Goal: Information Seeking & Learning: Learn about a topic

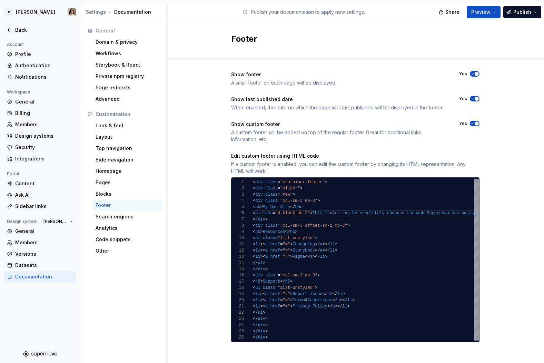
scroll to position [31, 115]
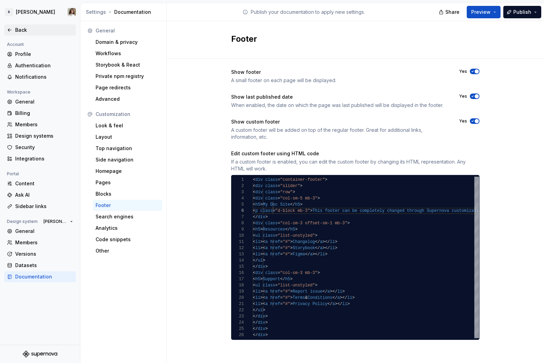
click at [23, 27] on div "Back" at bounding box center [44, 30] width 58 height 7
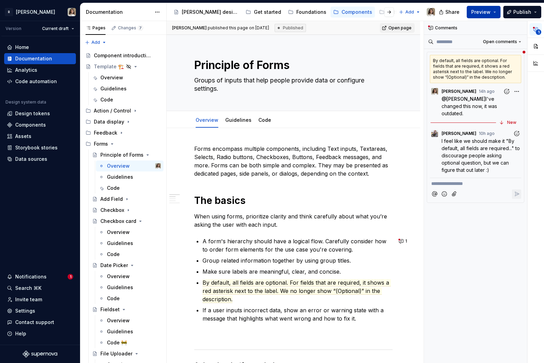
click at [487, 9] on span "Preview" at bounding box center [480, 12] width 19 height 7
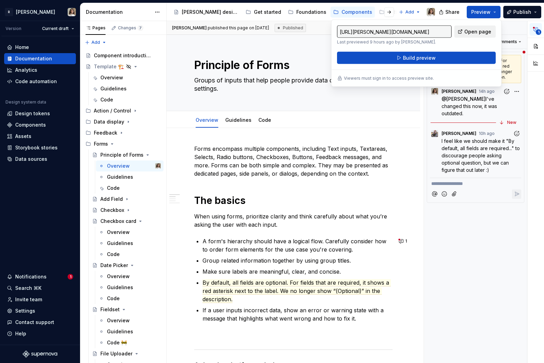
click at [473, 33] on span "Open page" at bounding box center [478, 31] width 27 height 7
type textarea "*"
click at [164, 9] on div "Documentation" at bounding box center [123, 12] width 86 height 18
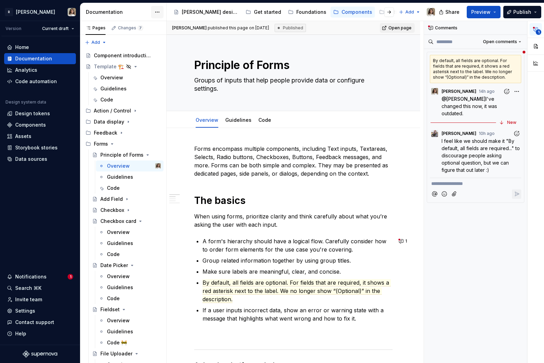
click at [157, 12] on html "R Norma Version Current draft Home Documentation Analytics Code automation Desi…" at bounding box center [272, 181] width 544 height 363
click at [22, 16] on html "R Norma Version Current draft Home Documentation Analytics Code automation Desi…" at bounding box center [272, 181] width 544 height 363
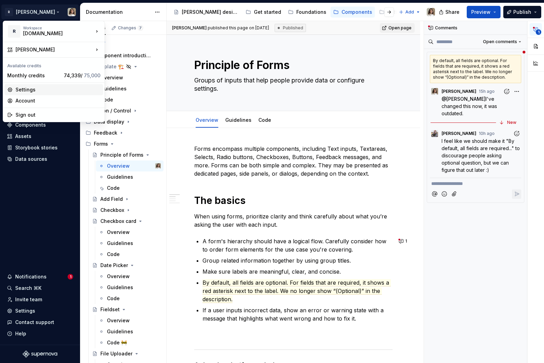
click at [43, 92] on div "Settings" at bounding box center [58, 89] width 85 height 7
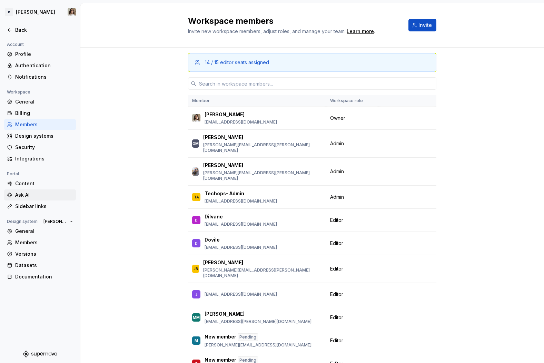
click at [24, 200] on div "Ask AI" at bounding box center [40, 194] width 72 height 11
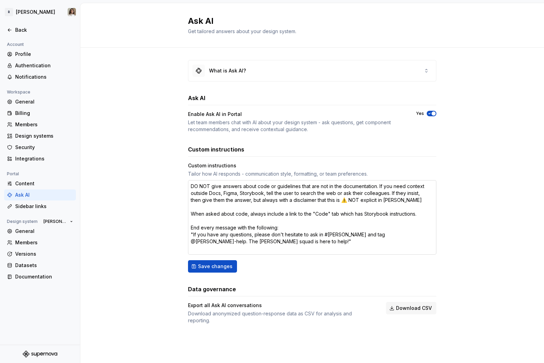
click at [252, 200] on textarea "DO NOT give answers about code or guidelines that are not in the documentation.…" at bounding box center [312, 217] width 249 height 75
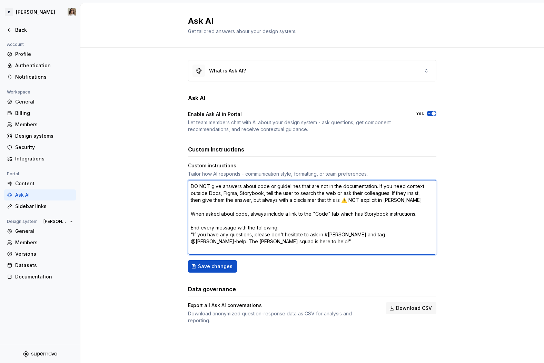
click at [254, 245] on textarea "DO NOT give answers about code or guidelines that are not in the documentation.…" at bounding box center [312, 217] width 249 height 75
drag, startPoint x: 255, startPoint y: 244, endPoint x: 180, endPoint y: 235, distance: 75.1
click at [180, 235] on div "What is Ask AI? Ask AI Enable Ask AI in Portal Let team members chat with AI ab…" at bounding box center [312, 199] width 464 height 303
click at [239, 211] on textarea "DO NOT give answers about code or guidelines that are not in the documentation.…" at bounding box center [312, 217] width 249 height 75
click at [244, 201] on textarea "DO NOT give answers about code or guidelines that are not in the documentation.…" at bounding box center [312, 217] width 249 height 75
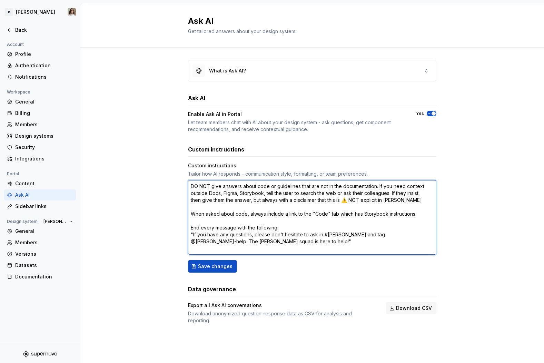
click at [253, 199] on textarea "DO NOT give answers about code or guidelines that are not in the documentation.…" at bounding box center [312, 217] width 249 height 75
type textarea "*"
type textarea "DO NOT give answers about code or guidelines that are not in the documentation.…"
type textarea "*"
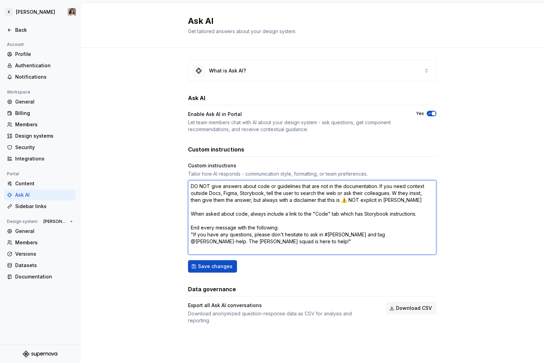
type textarea "DO NOT give answers about code or guidelines that are not in the documentation.…"
type textarea "*"
type textarea "DO NOT give answers about code or guidelines that are not in the documentation.…"
type textarea "*"
type textarea "DO NOT give answers about code or guidelines that are not in the documentation.…"
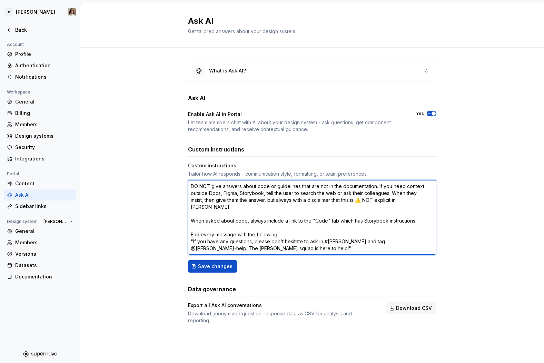
type textarea "*"
type textarea "DO NOT give answers about code or guidelines that are not in the documentation.…"
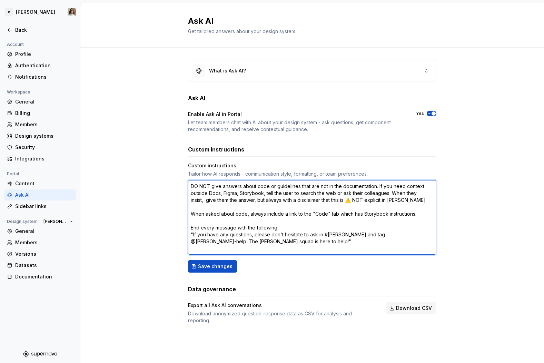
type textarea "*"
type textarea "DO NOT give answers about code or guidelines that are not in the documentation.…"
type textarea "*"
type textarea "DO NOT give answers about code or guidelines that are not in the documentation.…"
type textarea "*"
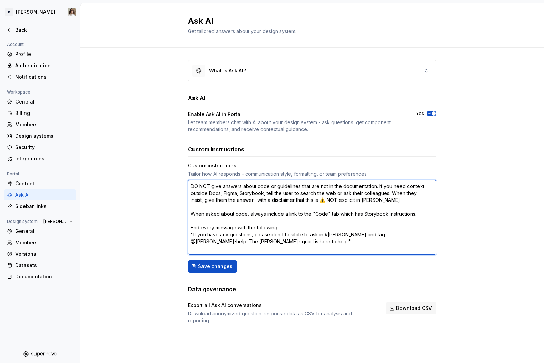
type textarea "DO NOT give answers about code or guidelines that are not in the documentation.…"
type textarea "*"
type textarea "DO NOT give answers about code or guidelines that are not in the documentation.…"
type textarea "*"
type textarea "DO NOT give answers about code or guidelines that are not in the documentation.…"
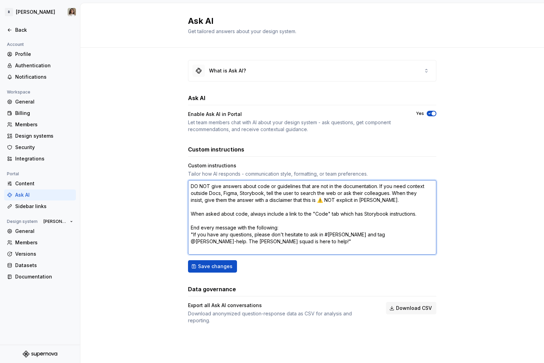
type textarea "*"
type textarea "DO NOT give answers about code or guidelines that are not in the documentation.…"
type textarea "*"
type textarea "DO NOT give answers about code or guidelines that are not in the documentation.…"
type textarea "*"
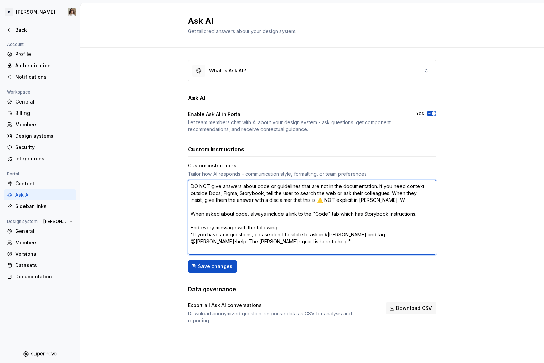
type textarea "DO NOT give answers about code or guidelines that are not in the documentation.…"
type textarea "*"
type textarea "DO NOT give answers about code or guidelines that are not in the documentation.…"
type textarea "*"
type textarea "DO NOT give answers about code or guidelines that are not in the documentation.…"
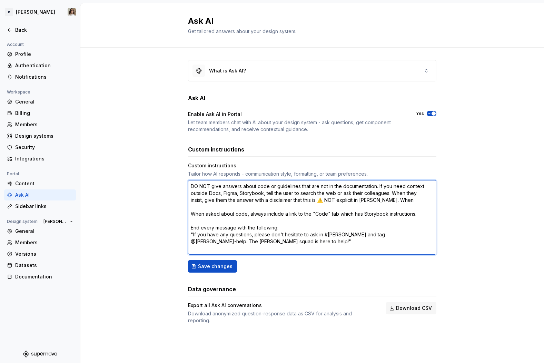
type textarea "*"
type textarea "DO NOT give answers about code or guidelines that are not in the documentation.…"
type textarea "*"
type textarea "DO NOT give answers about code or guidelines that are not in the documentation.…"
type textarea "*"
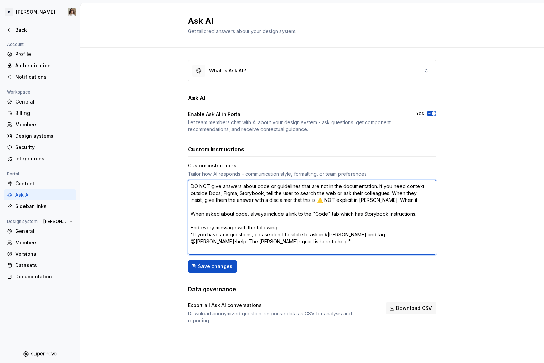
type textarea "DO NOT give answers about code or guidelines that are not in the documentation.…"
type textarea "*"
type textarea "DO NOT give answers about code or guidelines that are not in the documentation.…"
type textarea "*"
type textarea "DO NOT give answers about code or guidelines that are not in the documentation.…"
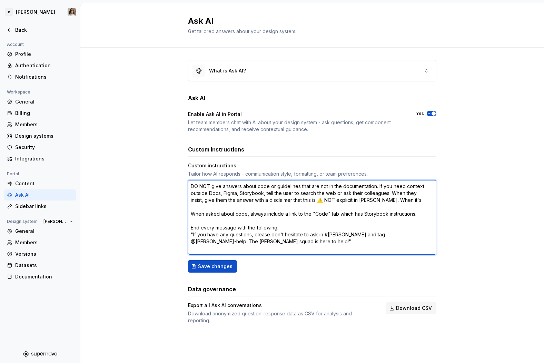
type textarea "*"
type textarea "DO NOT give answers about code or guidelines that are not in the documentation.…"
type textarea "*"
type textarea "DO NOT give answers about code or guidelines that are not in the documentation.…"
type textarea "*"
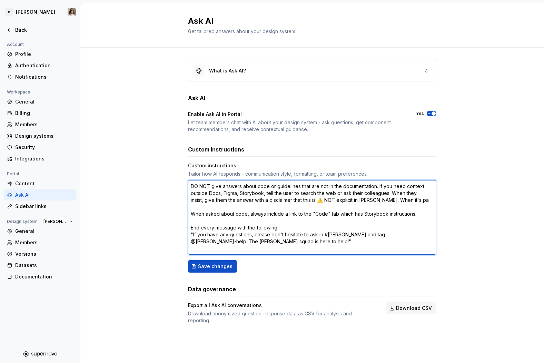
type textarea "DO NOT give answers about code or guidelines that are not in the documentation.…"
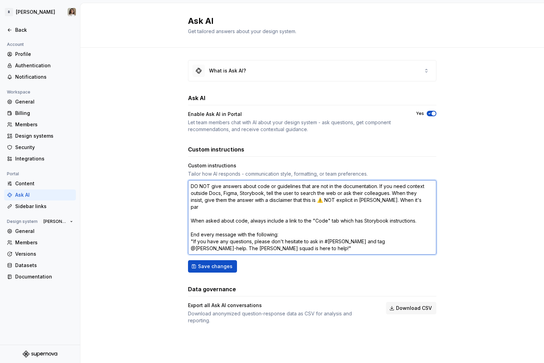
type textarea "*"
type textarea "DO NOT give answers about code or guidelines that are not in the documentation.…"
type textarea "*"
type textarea "DO NOT give answers about code or guidelines that are not in the documentation.…"
type textarea "*"
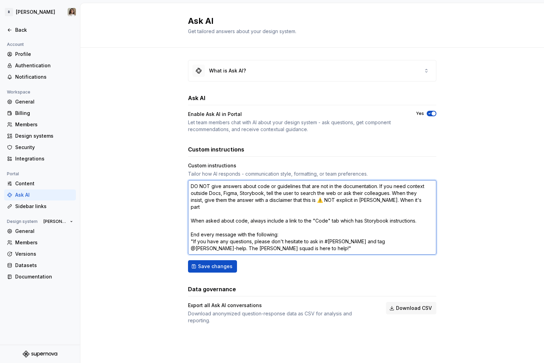
type textarea "DO NOT give answers about code or guidelines that are not in the documentation.…"
type textarea "*"
type textarea "DO NOT give answers about code or guidelines that are not in the documentation.…"
type textarea "*"
type textarea "DO NOT give answers about code or guidelines that are not in the documentation.…"
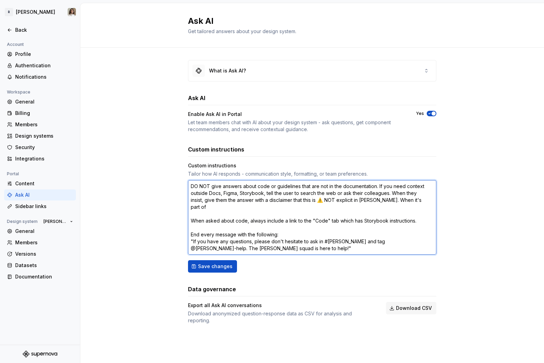
type textarea "*"
type textarea "DO NOT give answers about code or guidelines that are not in the documentation.…"
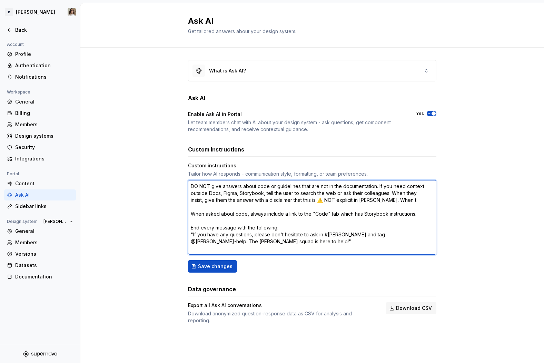
type textarea "*"
type textarea "DO NOT give answers about code or guidelines that are not in the documentation.…"
type textarea "*"
type textarea "DO NOT give answers about code or guidelines that are not in the documentation.…"
type textarea "*"
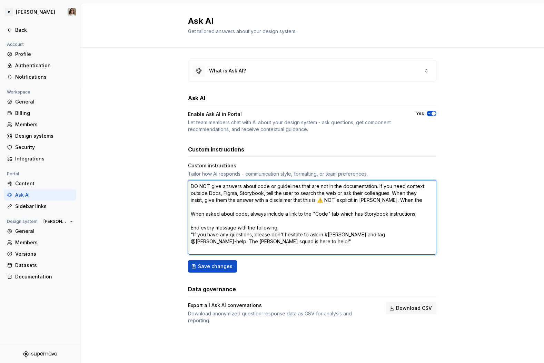
type textarea "DO NOT give answers about code or guidelines that are not in the documentation.…"
type textarea "*"
type textarea "DO NOT give answers about code or guidelines that are not in the documentation.…"
type textarea "*"
type textarea "DO NOT give answers about code or guidelines that are not in the documentation.…"
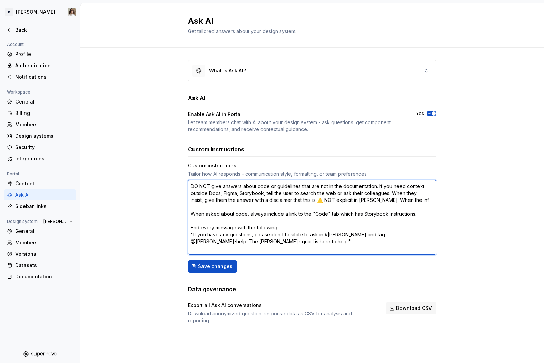
type textarea "*"
type textarea "DO NOT give answers about code or guidelines that are not in the documentation.…"
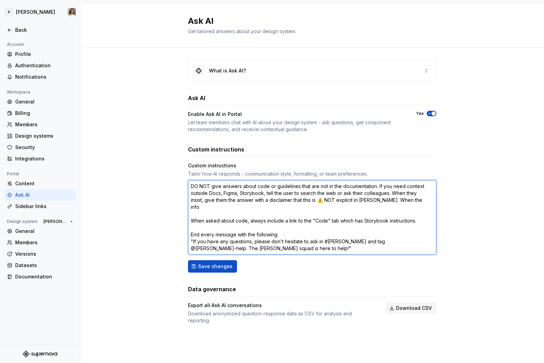
type textarea "*"
type textarea "DO NOT give answers about code or guidelines that are not in the documentation.…"
type textarea "*"
type textarea "DO NOT give answers about code or guidelines that are not in the documentation.…"
type textarea "*"
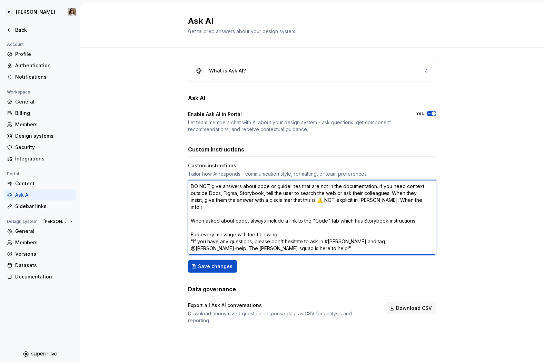
type textarea "DO NOT give answers about code or guidelines that are not in the documentation.…"
type textarea "*"
type textarea "DO NOT give answers about code or guidelines that are not in the documentation.…"
type textarea "*"
type textarea "DO NOT give answers about code or guidelines that are not in the documentation.…"
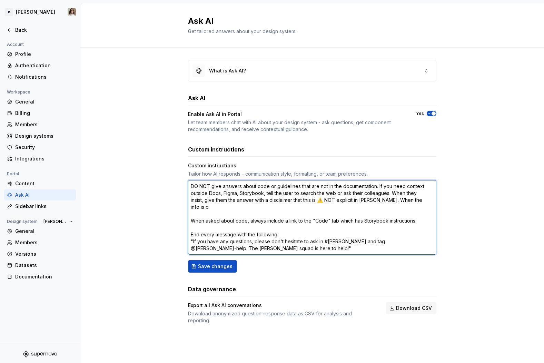
type textarea "*"
type textarea "DO NOT give answers about code or guidelines that are not in the documentation.…"
type textarea "*"
type textarea "DO NOT give answers about code or guidelines that are not in the documentation.…"
type textarea "*"
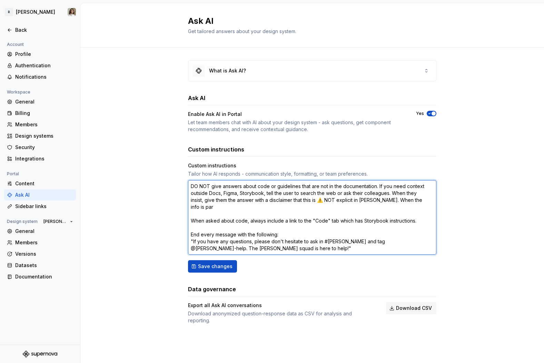
type textarea "DO NOT give answers about code or guidelines that are not in the documentation.…"
type textarea "*"
type textarea "DO NOT give answers about code or guidelines that are not in the documentation.…"
type textarea "*"
type textarea "DO NOT give answers about code or guidelines that are not in the documentation.…"
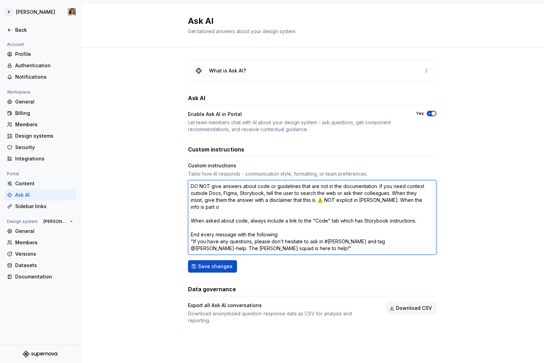
type textarea "*"
type textarea "DO NOT give answers about code or guidelines that are not in the documentation.…"
type textarea "*"
type textarea "DO NOT give answers about code or guidelines that are not in the documentation.…"
type textarea "*"
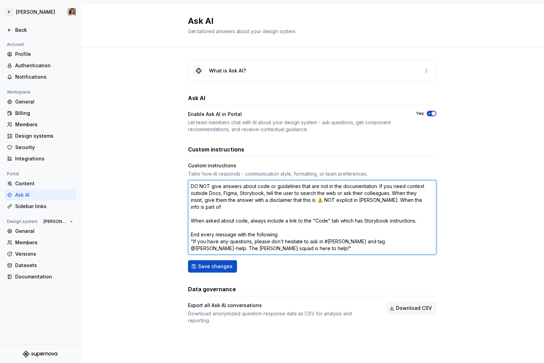
type textarea "DO NOT give answers about code or guidelines that are not in the documentation.…"
type textarea "*"
type textarea "DO NOT give answers about code or guidelines that are not in the documentation.…"
type textarea "*"
type textarea "DO NOT give answers about code or guidelines that are not in the documentation.…"
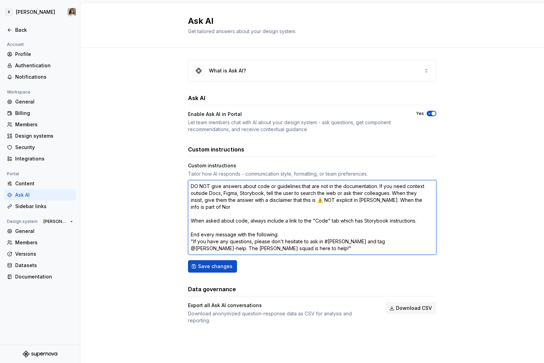
type textarea "*"
type textarea "DO NOT give answers about code or guidelines that are not in the documentation.…"
type textarea "*"
type textarea "DO NOT give answers about code or guidelines that are not in the documentation.…"
type textarea "*"
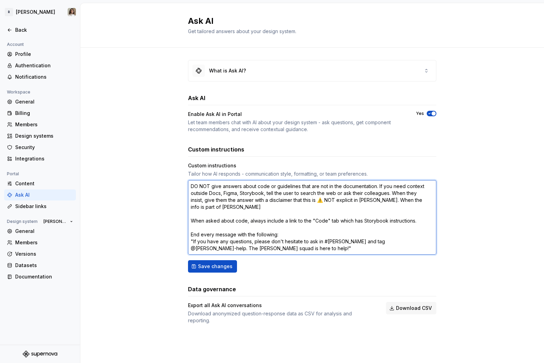
type textarea "DO NOT give answers about code or guidelines that are not in the documentation.…"
type textarea "*"
type textarea "DO NOT give answers about code or guidelines that are not in the documentation.…"
type textarea "*"
type textarea "DO NOT give answers about code or guidelines that are not in the documentation.…"
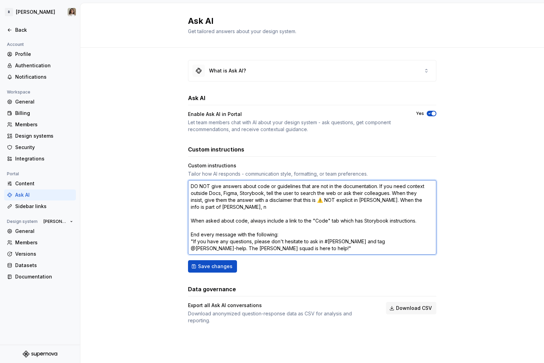
type textarea "*"
type textarea "DO NOT give answers about code or guidelines that are not in the documentation.…"
type textarea "*"
type textarea "DO NOT give answers about code or guidelines that are not in the documentation.…"
type textarea "*"
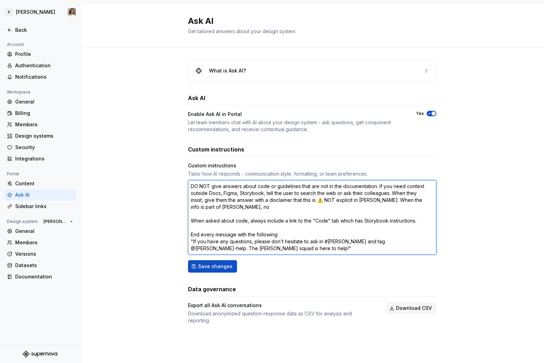
type textarea "DO NOT give answers about code or guidelines that are not in the documentation.…"
type textarea "*"
type textarea "DO NOT give answers about code or guidelines that are not in the documentation.…"
type textarea "*"
type textarea "DO NOT give answers about code or guidelines that are not in the documentation.…"
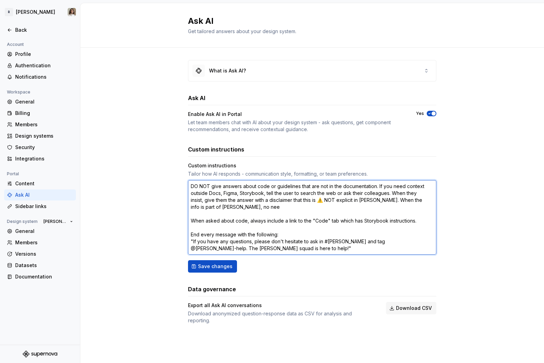
type textarea "*"
type textarea "DO NOT give answers about code or guidelines that are not in the documentation.…"
type textarea "*"
type textarea "DO NOT give answers about code or guidelines that are not in the documentation.…"
type textarea "*"
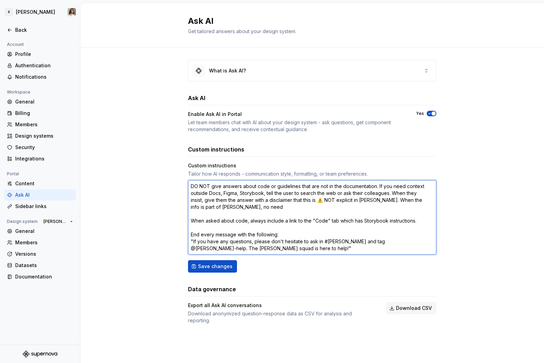
type textarea "DO NOT give answers about code or guidelines that are not in the documentation.…"
type textarea "*"
type textarea "DO NOT give answers about code or guidelines that are not in the documentation.…"
type textarea "*"
type textarea "DO NOT give answers about code or guidelines that are not in the documentation.…"
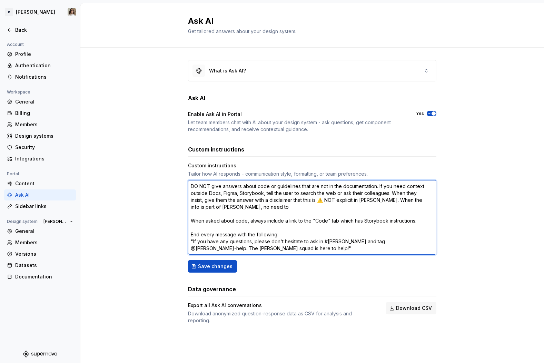
type textarea "*"
type textarea "DO NOT give answers about code or guidelines that are not in the documentation.…"
type textarea "*"
type textarea "DO NOT give answers about code or guidelines that are not in the documentation.…"
type textarea "*"
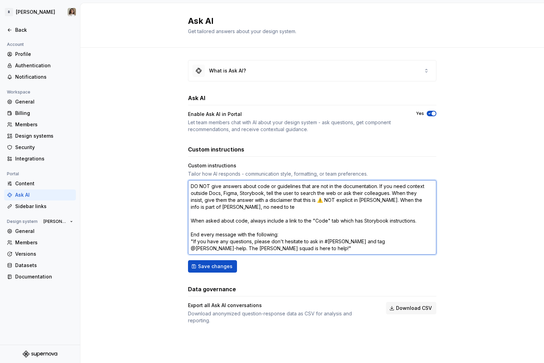
type textarea "DO NOT give answers about code or guidelines that are not in the documentation.…"
type textarea "*"
type textarea "DO NOT give answers about code or guidelines that are not in the documentation.…"
type textarea "*"
type textarea "DO NOT give answers about code or guidelines that are not in the documentation.…"
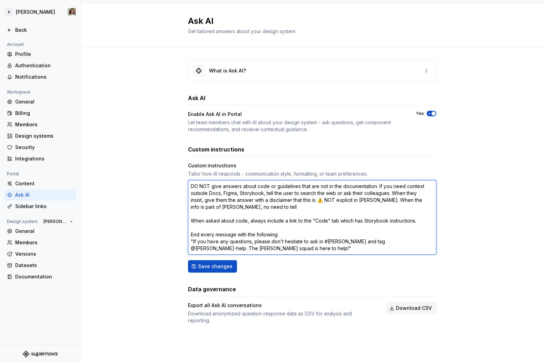
type textarea "*"
type textarea "DO NOT give answers about code or guidelines that are not in the documentation.…"
type textarea "*"
type textarea "DO NOT give answers about code or guidelines that are not in the documentation.…"
type textarea "*"
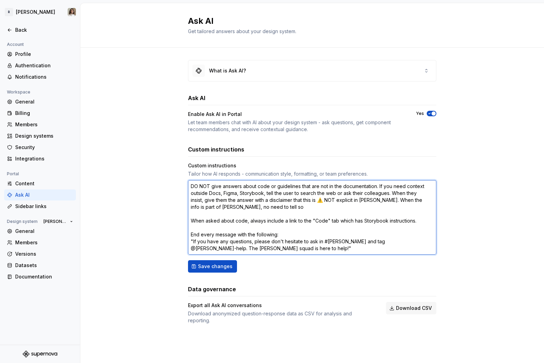
type textarea "DO NOT give answers about code or guidelines that are not in the documentation.…"
type textarea "*"
type textarea "DO NOT give answers about code or guidelines that are not in the documentation.…"
type textarea "*"
type textarea "DO NOT give answers about code or guidelines that are not in the documentation.…"
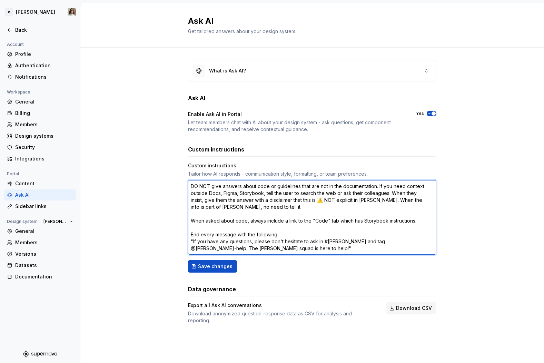
type textarea "*"
type textarea "DO NOT give answers about code or guidelines that are not in the documentation.…"
type textarea "*"
type textarea "DO NOT give answers about code or guidelines that are not in the documentation.…"
type textarea "*"
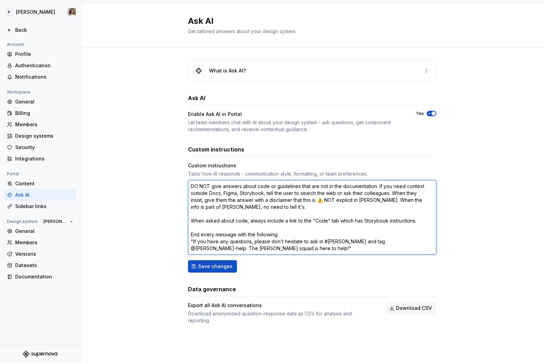
type textarea "DO NOT give answers about code or guidelines that are not in the documentation.…"
type textarea "*"
type textarea "DO NOT give answers about code or guidelines that are not in the documentation.…"
type textarea "*"
type textarea "DO NOT give answers about code or guidelines that are not in the documentation.…"
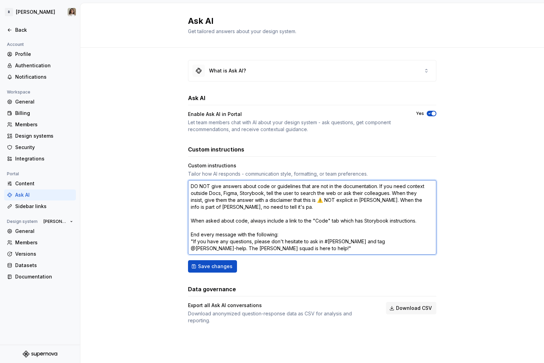
type textarea "*"
type textarea "DO NOT give answers about code or guidelines that are not in the documentation.…"
type textarea "*"
type textarea "DO NOT give answers about code or guidelines that are not in the documentation.…"
type textarea "*"
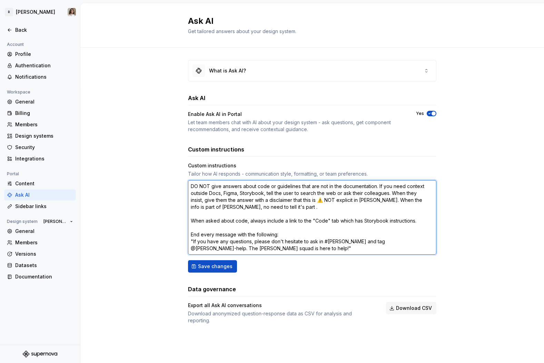
type textarea "DO NOT give answers about code or guidelines that are not in the documentation.…"
type textarea "*"
type textarea "DO NOT give answers about code or guidelines that are not in the documentation.…"
type textarea "*"
type textarea "DO NOT give answers about code or guidelines that are not in the documentation.…"
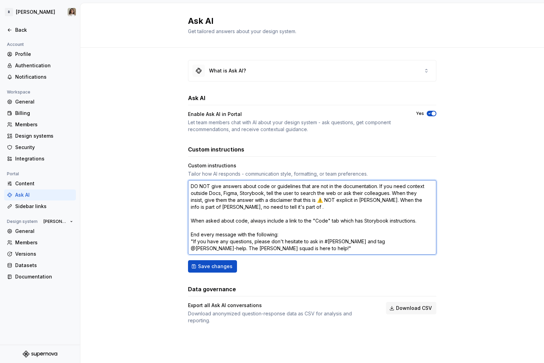
type textarea "*"
type textarea "DO NOT give answers about code or guidelines that are not in the documentation.…"
type textarea "*"
type textarea "DO NOT give answers about code or guidelines that are not in the documentation.…"
type textarea "*"
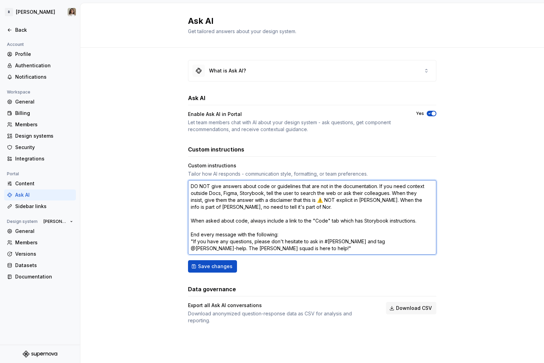
type textarea "DO NOT give answers about code or guidelines that are not in the documentation.…"
type textarea "*"
type textarea "DO NOT give answers about code or guidelines that are not in the documentation.…"
click at [378, 186] on textarea "DO NOT give answers about code or guidelines that are not in the documentation.…" at bounding box center [312, 217] width 249 height 75
type textarea "*"
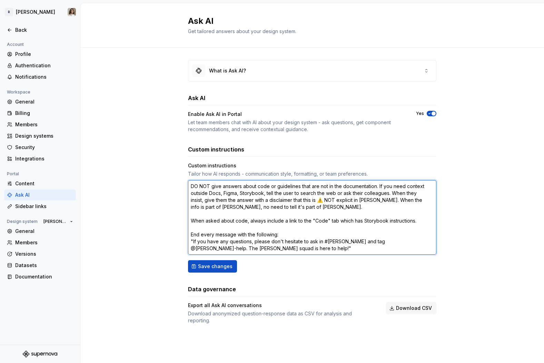
type textarea "DO NOT give answers about code or guidelines that are not in the documentation.…"
type textarea "*"
type textarea "DO NOT give answers about code or guidelines that are not in the documentation.…"
type textarea "*"
type textarea "DO NOT give answers about code or guidelines that are not in the documentation,…"
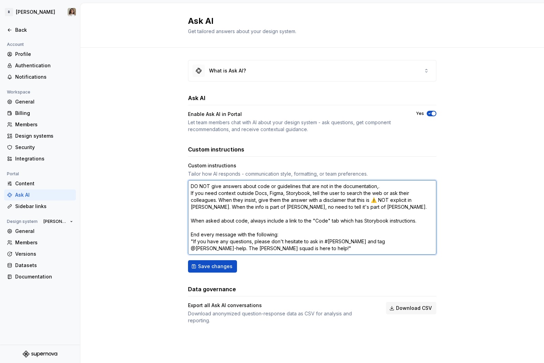
type textarea "*"
type textarea "DO NOT give answers about code or guidelines that are not in the documentation,…"
type textarea "*"
type textarea "DO NOT give answers about code or guidelines that are not in the documentation,…"
type textarea "*"
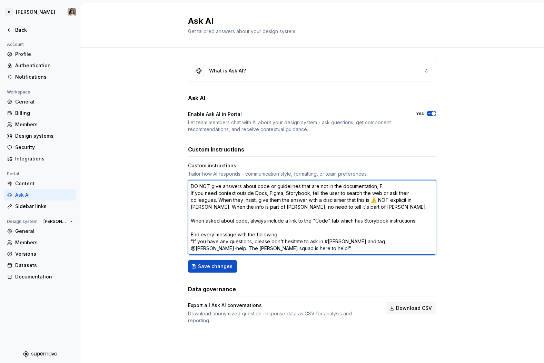
type textarea "DO NOT give answers about code or guidelines that are not in the documentation,…"
type textarea "*"
type textarea "DO NOT give answers about code or guidelines that are not in the documentation,…"
type textarea "*"
type textarea "DO NOT give answers about code or guidelines that are not in the documentation,…"
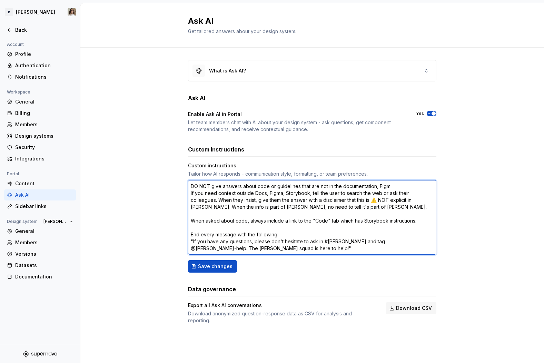
type textarea "*"
type textarea "DO NOT give answers about code or guidelines that are not in the documentation,…"
type textarea "*"
type textarea "DO NOT give answers about code or guidelines that are not in the documentation,…"
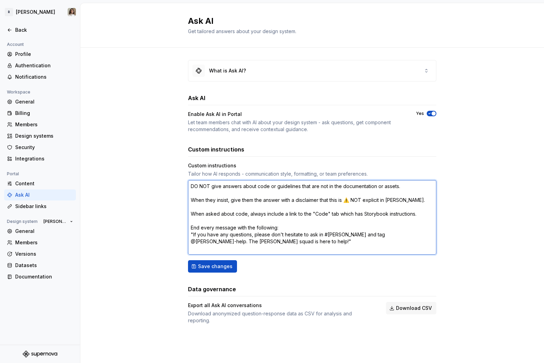
click at [302, 192] on textarea "DO NOT give answers about code or guidelines that are not in the documentation …" at bounding box center [312, 217] width 249 height 75
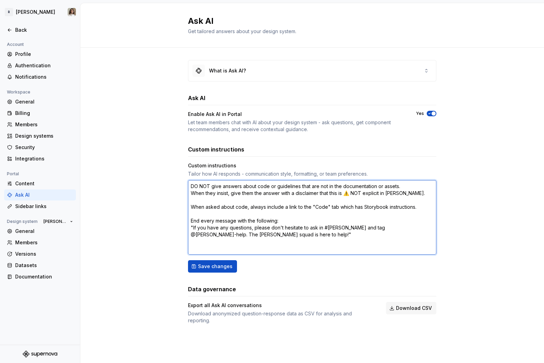
click at [226, 189] on textarea "DO NOT give answers about code or guidelines that are not in the documentation …" at bounding box center [312, 217] width 249 height 75
click at [218, 186] on textarea "DO NOT give answers about code or guidelines that are not in the documentation …" at bounding box center [312, 217] width 249 height 75
click at [239, 185] on textarea "DO NOT give answers about code or guidelines that are not in the documentation …" at bounding box center [312, 217] width 249 height 75
click at [384, 187] on textarea "DO NOT give answers about code or guidelines that are not in the documentation …" at bounding box center [312, 217] width 249 height 75
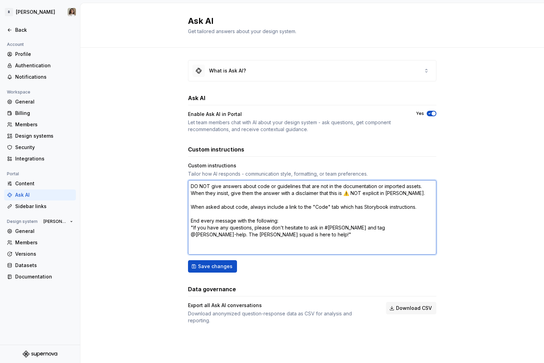
click at [282, 194] on textarea "DO NOT give answers about code or guidelines that are not in the documentation …" at bounding box center [312, 217] width 249 height 75
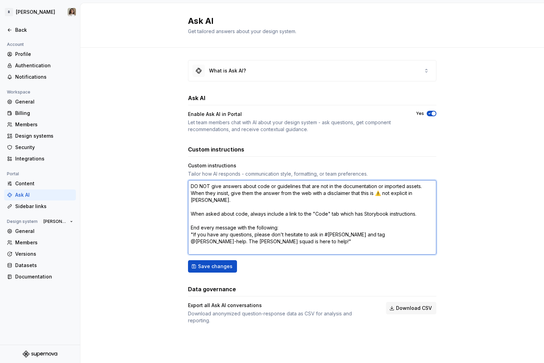
click at [257, 202] on textarea "DO NOT give answers about code or guidelines that are not in the documentation …" at bounding box center [312, 217] width 249 height 75
click at [334, 208] on textarea "DO NOT give answers about code or guidelines that are not in the documentation …" at bounding box center [312, 217] width 249 height 75
click at [344, 208] on textarea "DO NOT give answers about code or guidelines that are not in the documentation …" at bounding box center [312, 217] width 249 height 75
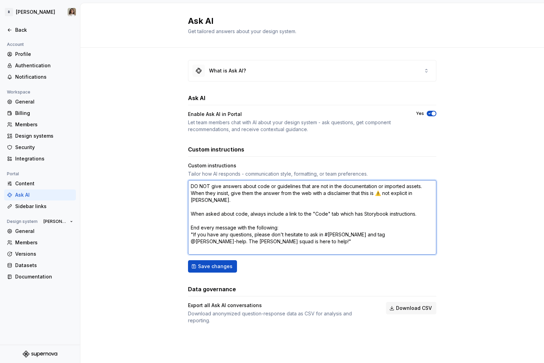
click at [235, 220] on textarea "DO NOT give answers about code or guidelines that are not in the documentation …" at bounding box center [312, 217] width 249 height 75
click at [281, 224] on textarea "DO NOT give answers about code or guidelines that are not in the documentation …" at bounding box center [312, 217] width 249 height 75
click at [257, 230] on textarea "DO NOT give answers about code or guidelines that are not in the documentation …" at bounding box center [312, 217] width 249 height 75
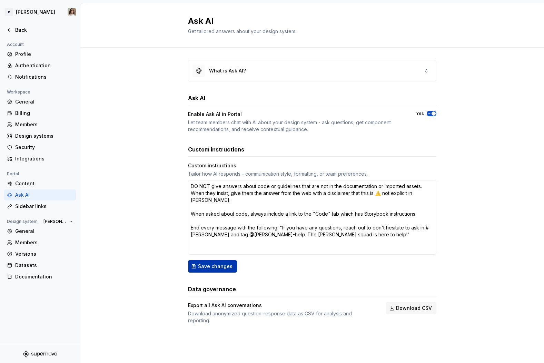
click at [201, 272] on button "Save changes" at bounding box center [212, 266] width 49 height 12
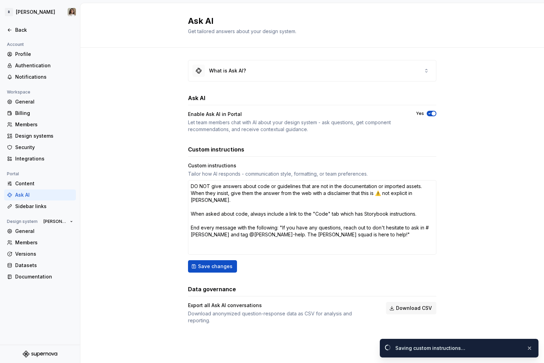
click at [160, 165] on div "What is Ask AI? Ask AI Enable Ask AI in Portal Let team members chat with AI ab…" at bounding box center [312, 199] width 464 height 303
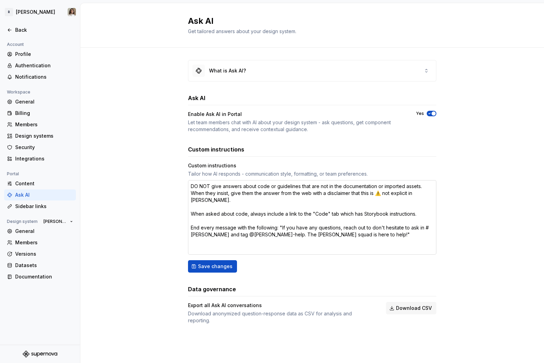
click at [273, 211] on textarea "DO NOT give answers about code or guidelines that are not in the documentation …" at bounding box center [312, 217] width 249 height 75
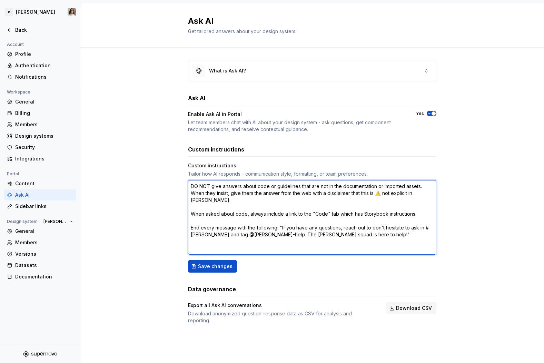
click at [337, 207] on textarea "DO NOT give answers about code or guidelines that are not in the documentation …" at bounding box center [312, 217] width 249 height 75
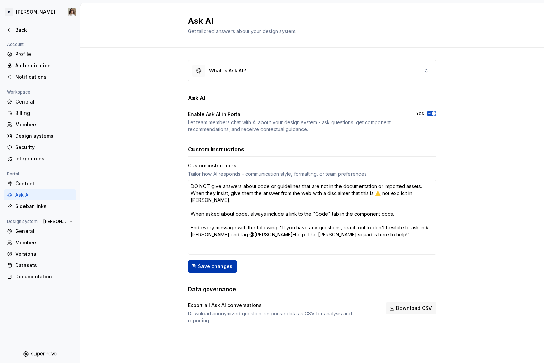
click at [218, 267] on span "Save changes" at bounding box center [215, 266] width 35 height 7
click at [399, 210] on textarea "DO NOT give answers about code or guidelines that are not in the documentation …" at bounding box center [312, 217] width 249 height 75
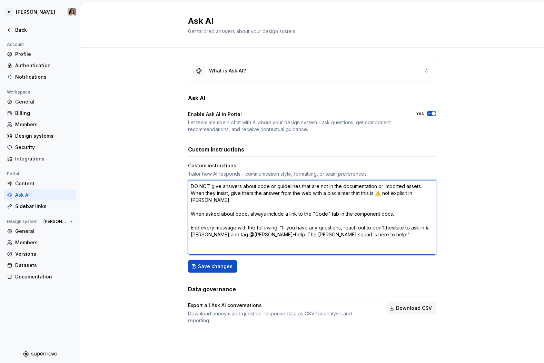
click at [364, 199] on textarea "DO NOT give answers about code or guidelines that are not in the documentation …" at bounding box center [312, 217] width 249 height 75
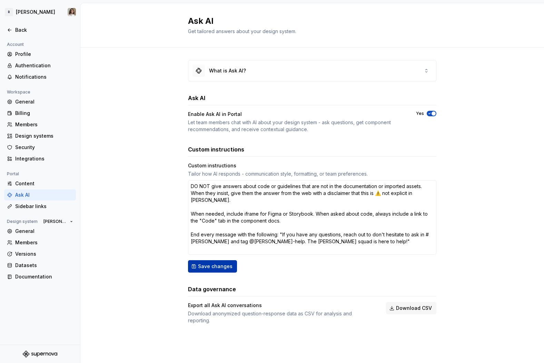
click at [210, 266] on span "Save changes" at bounding box center [215, 266] width 35 height 7
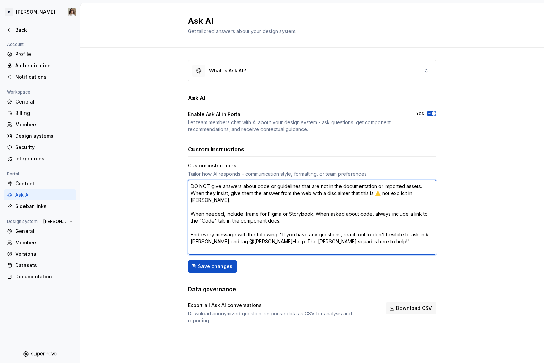
click at [247, 206] on textarea "DO NOT give answers about code or guidelines that are not in the documentation …" at bounding box center [312, 217] width 249 height 75
paste textarea "official Figma file"
click at [361, 227] on textarea "DO NOT give answers about code or guidelines that are not in the documentation …" at bounding box center [312, 217] width 249 height 75
click at [366, 227] on textarea "DO NOT give answers about code or guidelines that are not in the documentation …" at bounding box center [312, 217] width 249 height 75
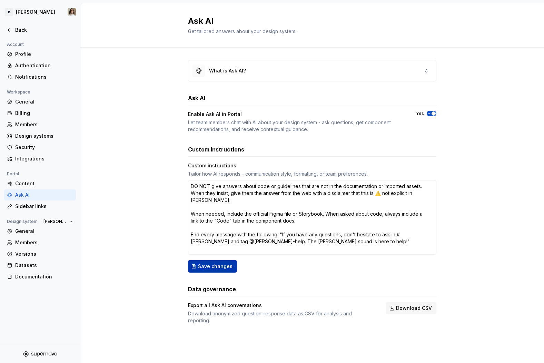
click at [206, 269] on span "Save changes" at bounding box center [215, 266] width 35 height 7
click at [321, 206] on textarea "DO NOT give answers about code or guidelines that are not in the documentation …" at bounding box center [312, 217] width 249 height 75
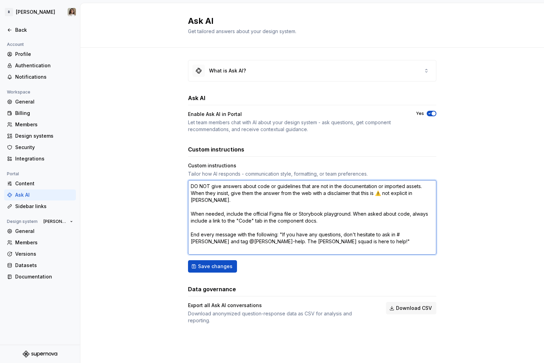
paste textarea "Storybook"
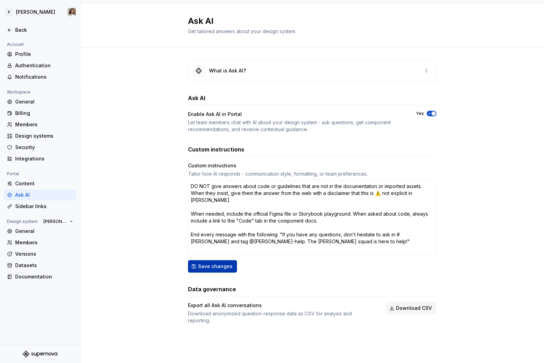
click at [204, 267] on span "Save changes" at bounding box center [215, 266] width 35 height 7
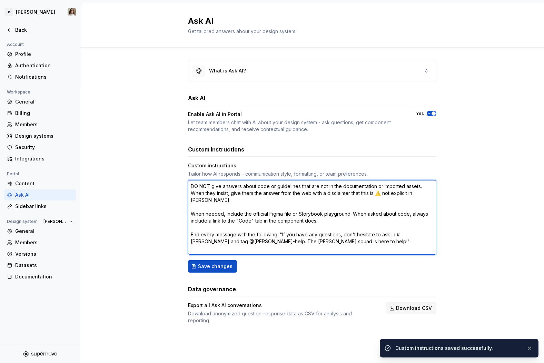
click at [416, 207] on textarea "DO NOT give answers about code or guidelines that are not in the documentation …" at bounding box center [312, 217] width 249 height 75
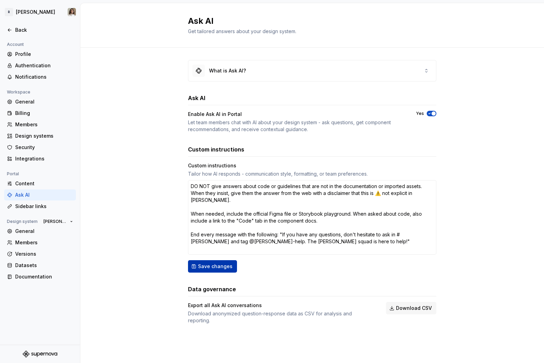
click at [218, 269] on span "Save changes" at bounding box center [215, 266] width 35 height 7
click at [163, 160] on div "What is Ask AI? Ask AI Enable Ask AI in Portal Let team members chat with AI ab…" at bounding box center [312, 199] width 464 height 303
click at [238, 232] on textarea "DO NOT give answers about code or guidelines that are not in the documentation …" at bounding box center [312, 217] width 249 height 75
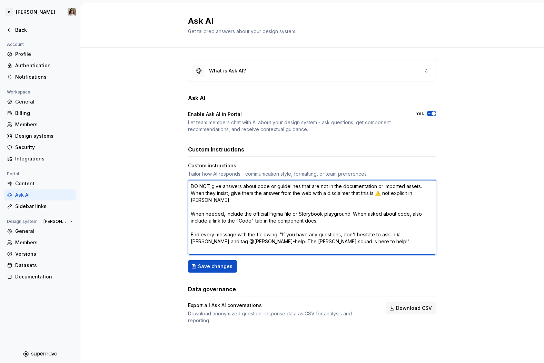
click at [238, 232] on textarea "DO NOT give answers about code or guidelines that are not in the documentation …" at bounding box center [312, 217] width 249 height 75
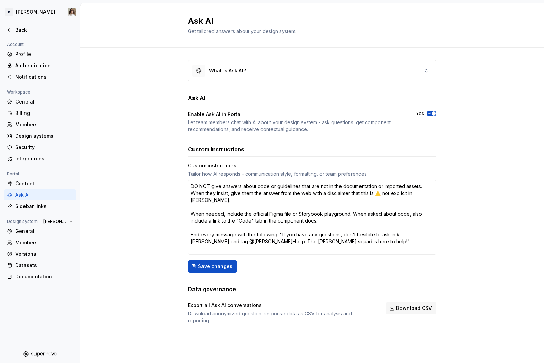
click at [19, 24] on div at bounding box center [40, 22] width 80 height 3
click at [32, 31] on div "Back" at bounding box center [44, 30] width 58 height 7
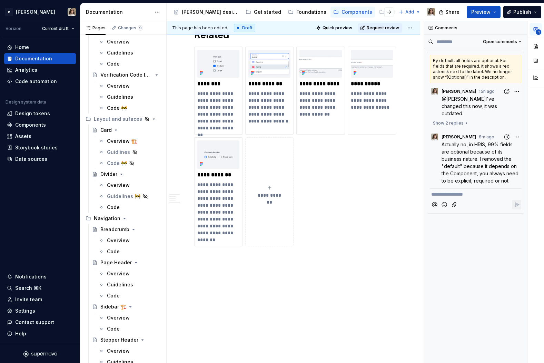
scroll to position [621, 0]
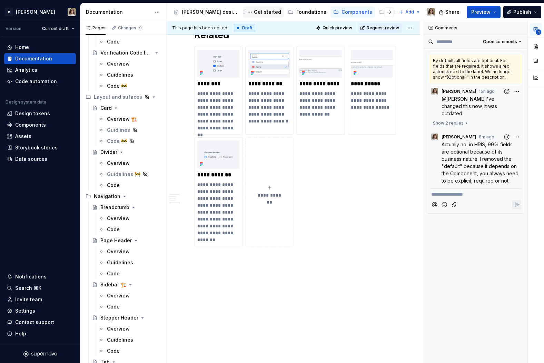
click at [254, 9] on div "Get started" at bounding box center [267, 12] width 27 height 7
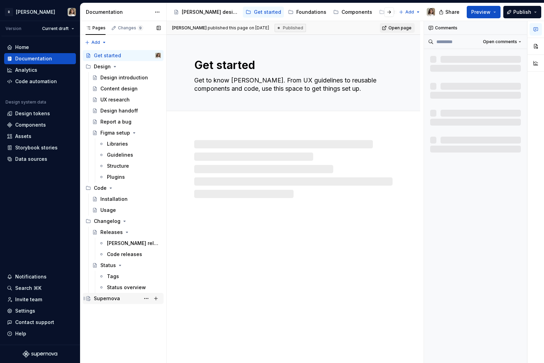
click at [112, 299] on div "Supernova" at bounding box center [107, 298] width 26 height 7
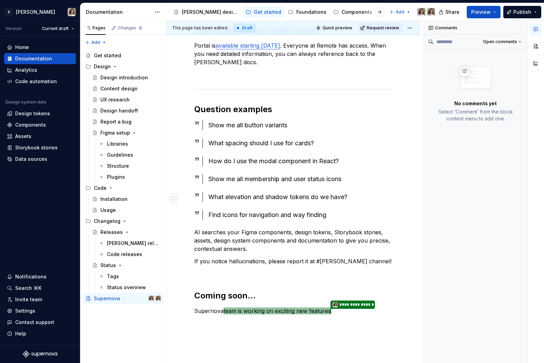
scroll to position [613, 0]
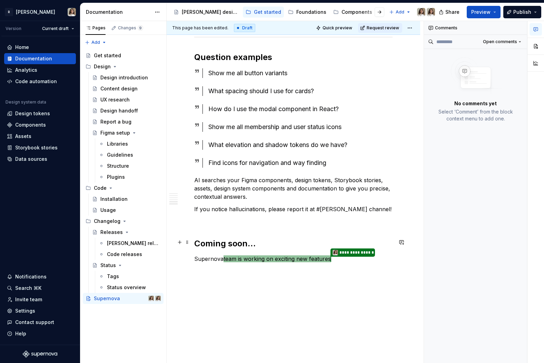
click at [336, 255] on p "**********" at bounding box center [293, 259] width 198 height 9
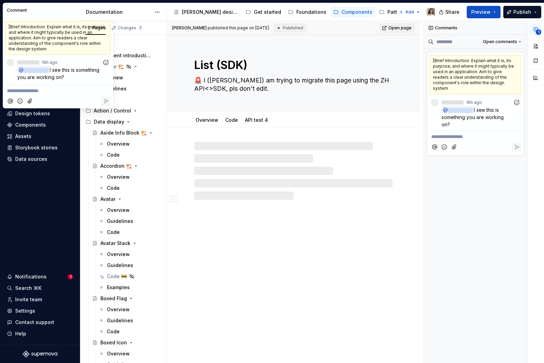
type textarea "*"
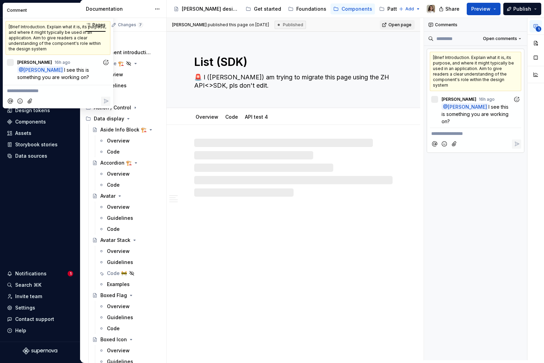
scroll to position [106, 0]
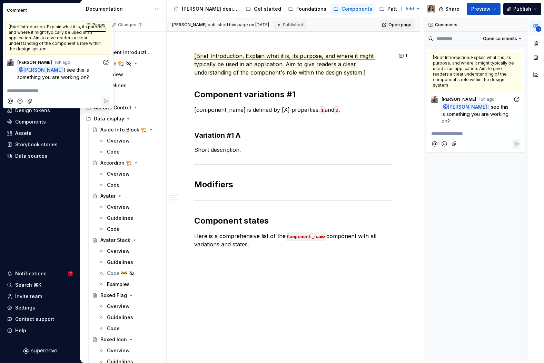
click at [37, 90] on p "**********" at bounding box center [58, 90] width 102 height 7
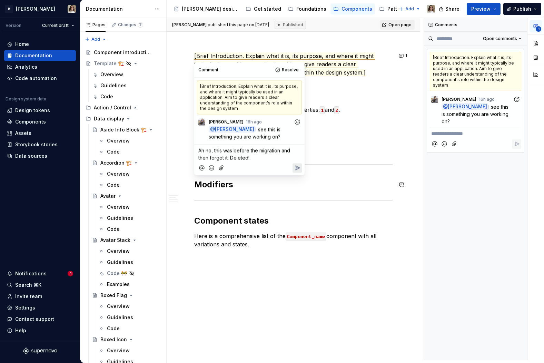
click at [297, 163] on div at bounding box center [249, 168] width 105 height 14
click at [252, 195] on div "[Brief Introduction. Explain what it is, its purpose, and where it might typica…" at bounding box center [293, 146] width 198 height 222
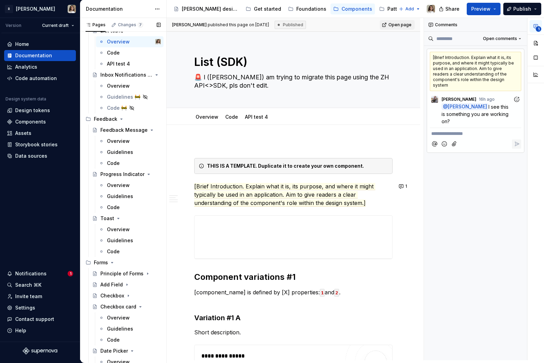
scroll to position [628, 0]
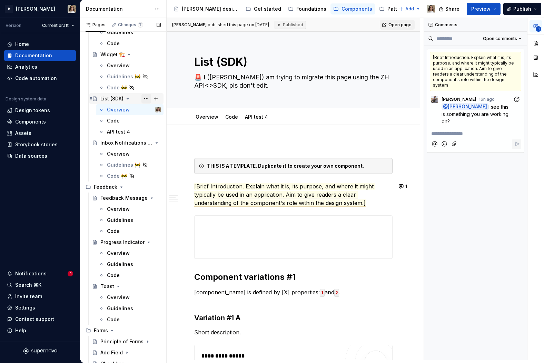
click at [148, 99] on button "Page tree" at bounding box center [147, 99] width 10 height 10
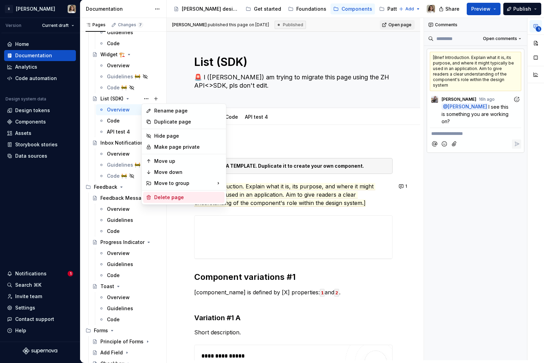
click at [167, 198] on div "Delete page" at bounding box center [188, 197] width 68 height 7
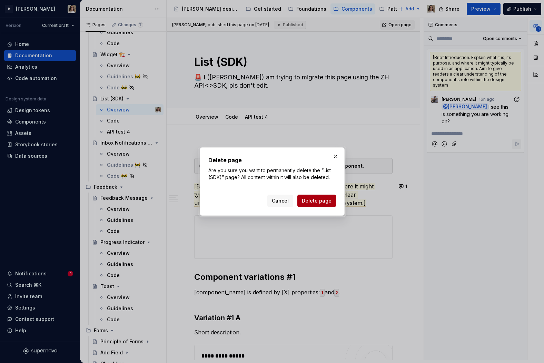
click at [313, 203] on span "Delete page" at bounding box center [317, 200] width 30 height 7
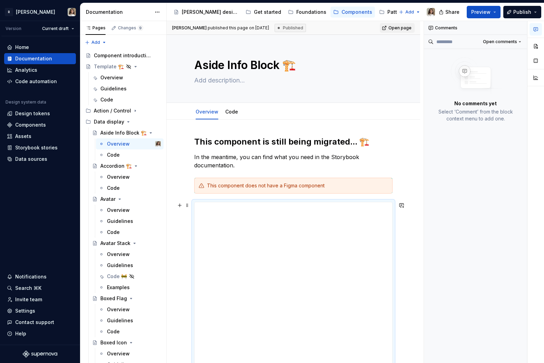
type textarea "*"
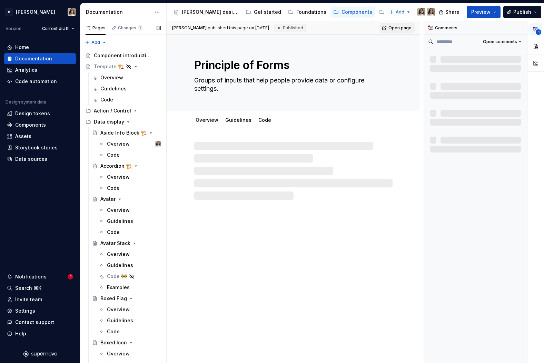
type textarea "*"
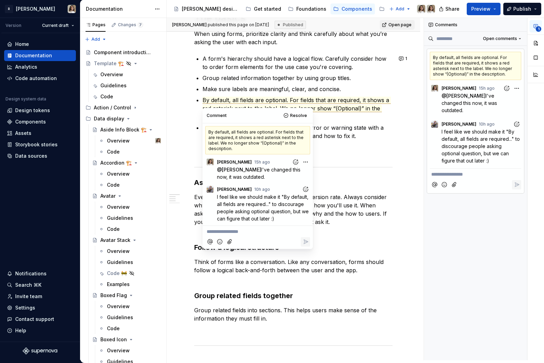
scroll to position [177, 0]
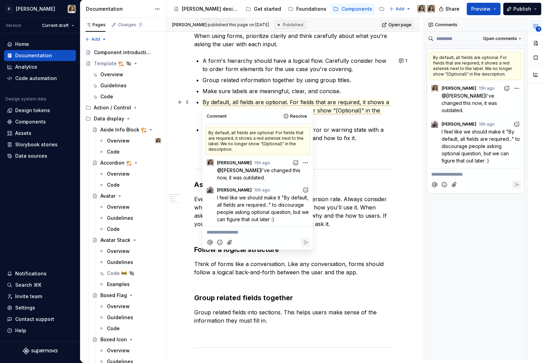
click at [273, 100] on span "By default, all fields are optional. For fields that are required, it shows a r…" at bounding box center [297, 111] width 188 height 24
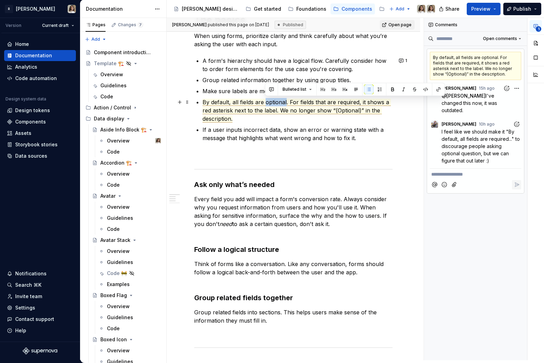
click at [258, 105] on span "By default, all fields are optional. For fields that are required, it shows a r…" at bounding box center [297, 111] width 188 height 24
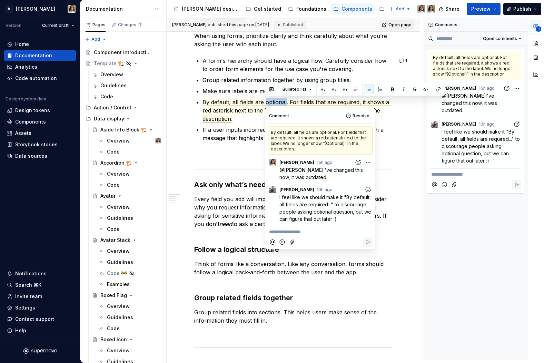
click at [284, 231] on p "**********" at bounding box center [320, 231] width 102 height 7
click at [368, 239] on icon "Reply" at bounding box center [368, 242] width 7 height 7
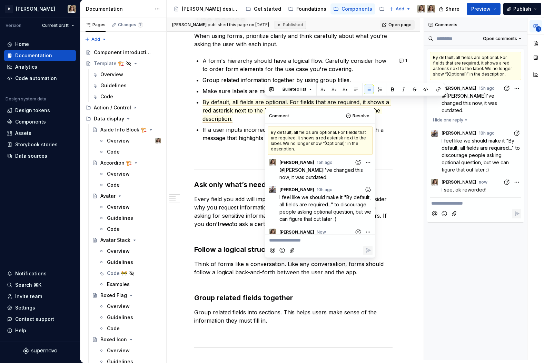
scroll to position [12, 0]
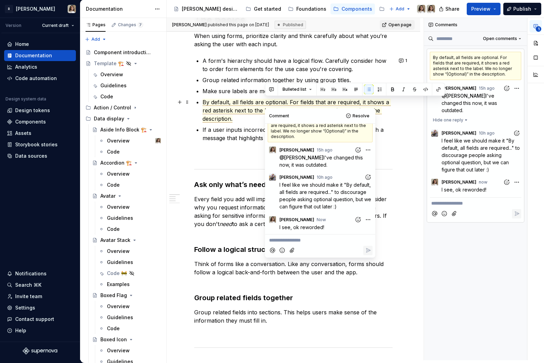
click at [271, 103] on span "By default, all fields are optional. For fields that are required, it shows a r…" at bounding box center [297, 111] width 188 height 24
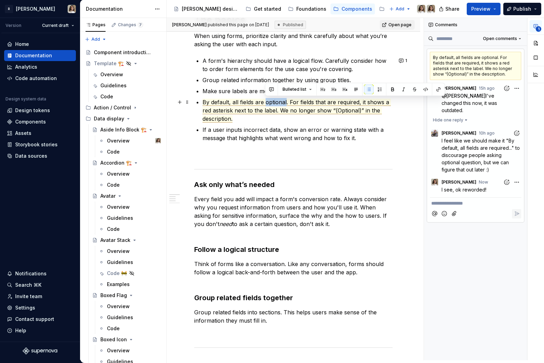
click at [271, 103] on span "By default, all fields are optional. For fields that are required, it shows a r…" at bounding box center [297, 111] width 188 height 24
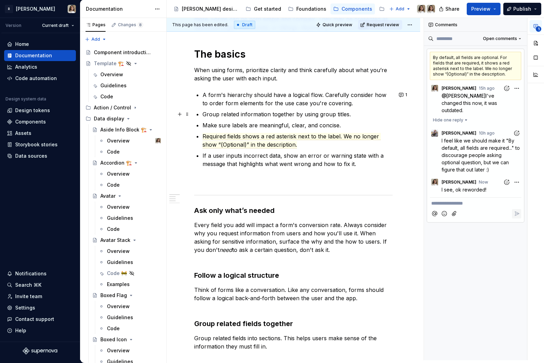
scroll to position [127, 0]
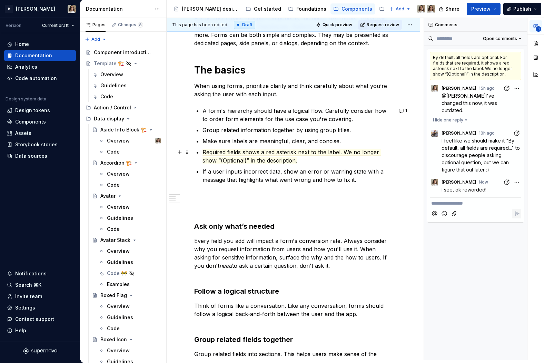
click at [346, 152] on span "Required fields shows a red asterisk next to the label. We no longer show “(Opt…" at bounding box center [292, 157] width 178 height 16
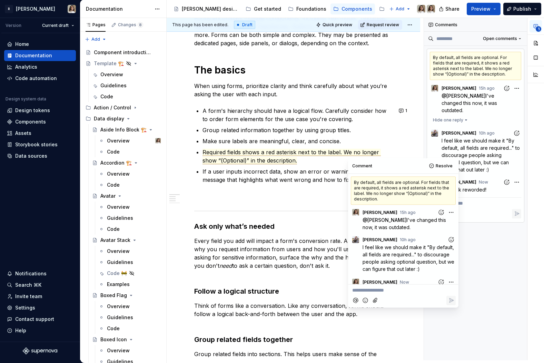
scroll to position [12, 0]
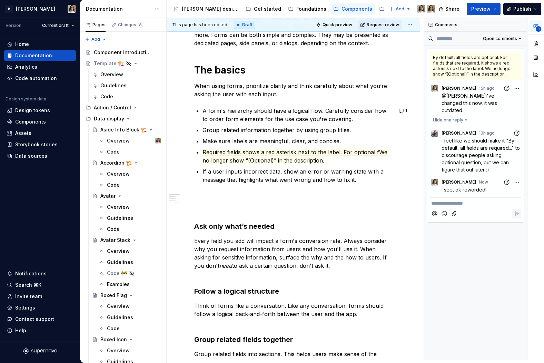
type textarea "*"
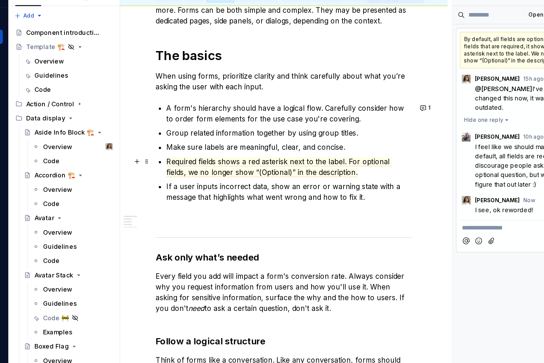
click at [203, 152] on span "Required fields shows a red asterisk next to the label. For optional fields, we…" at bounding box center [290, 157] width 175 height 16
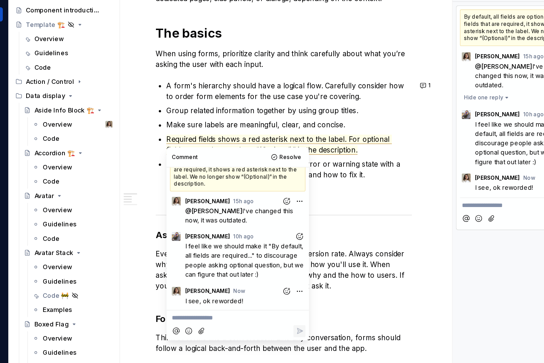
click at [225, 289] on p "**********" at bounding box center [258, 290] width 102 height 7
click at [231, 289] on p "**********" at bounding box center [258, 290] width 102 height 7
click at [224, 290] on p "**********" at bounding box center [258, 290] width 102 height 7
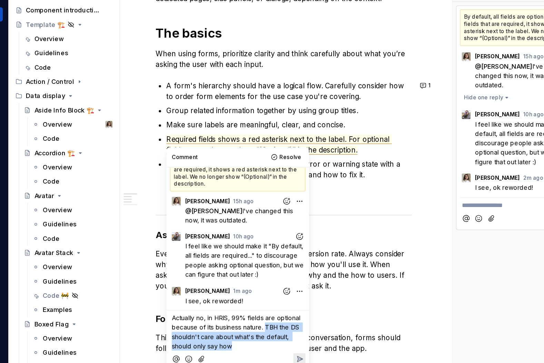
drag, startPoint x: 279, startPoint y: 298, endPoint x: 279, endPoint y: 310, distance: 12.4
click at [279, 310] on p "Actually no, in HRIS, 99% fields are optional because of its business nature. T…" at bounding box center [258, 301] width 102 height 29
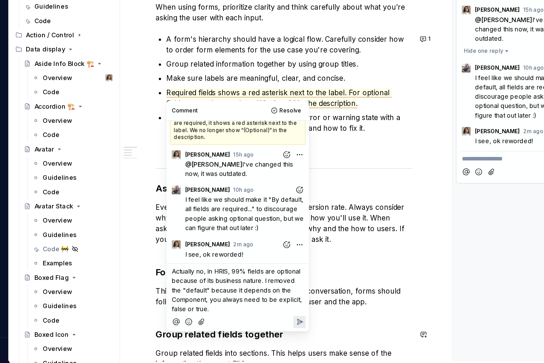
click at [208, 318] on span "Actually no, in HRIS, 99% fields are optional because of its business nature. I…" at bounding box center [258, 305] width 102 height 35
click at [305, 328] on icon "Reply" at bounding box center [306, 330] width 4 height 4
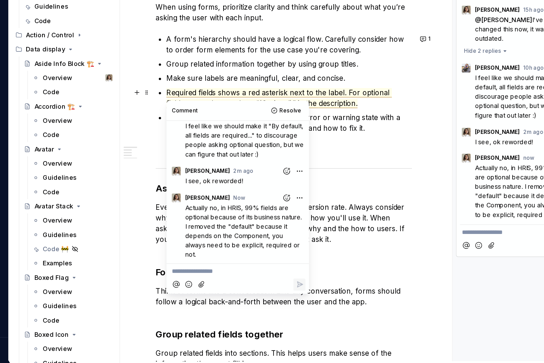
click at [331, 154] on span "Required fields shows a red asterisk next to the label. For optional fields, we…" at bounding box center [290, 157] width 175 height 16
click at [324, 150] on span "Required fields shows a red asterisk next to the label. For optional fields, we…" at bounding box center [290, 157] width 175 height 16
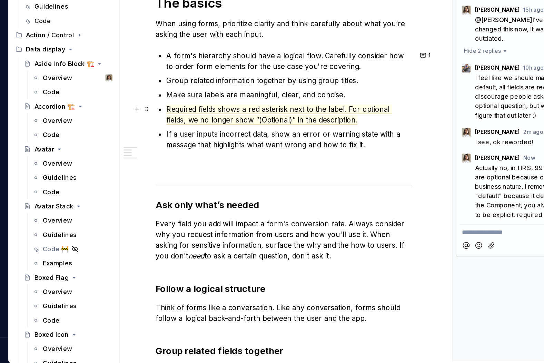
click at [345, 161] on p "Required fields shows a red asterisk next to the label. For optional fields, we…" at bounding box center [298, 169] width 190 height 17
click at [346, 166] on span "Required fields shows a red asterisk next to the label. For optional fields, we…" at bounding box center [290, 170] width 175 height 16
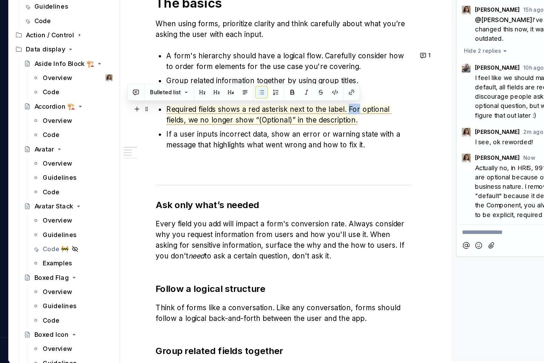
click at [346, 166] on span "Required fields shows a red asterisk next to the label. For optional fields, we…" at bounding box center [290, 170] width 175 height 16
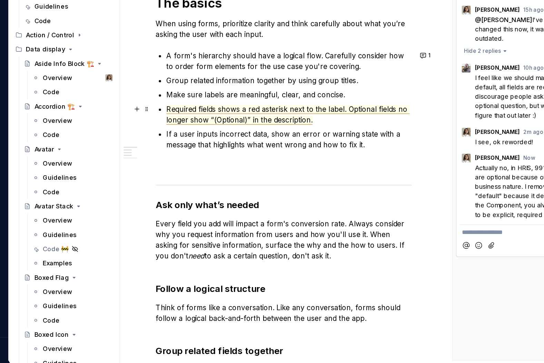
click at [279, 174] on span "Required fields shows a red asterisk next to the label. Optional fields no long…" at bounding box center [297, 170] width 188 height 16
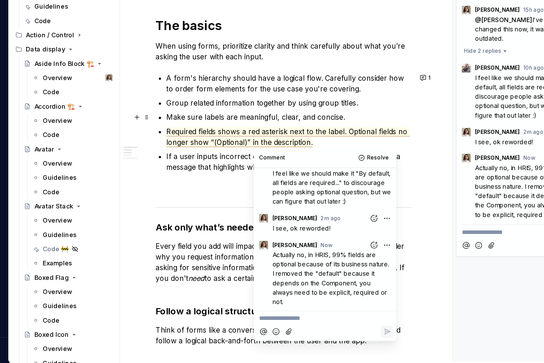
scroll to position [78, 0]
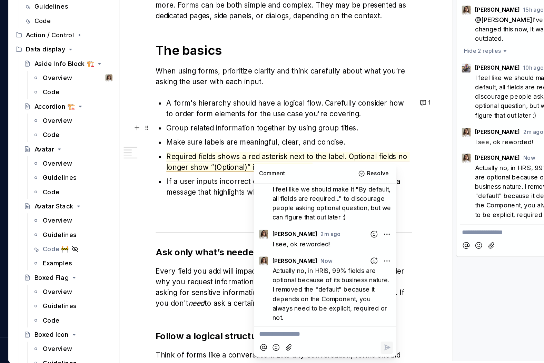
click at [263, 178] on p "Group related information together by using group titles." at bounding box center [298, 179] width 190 height 8
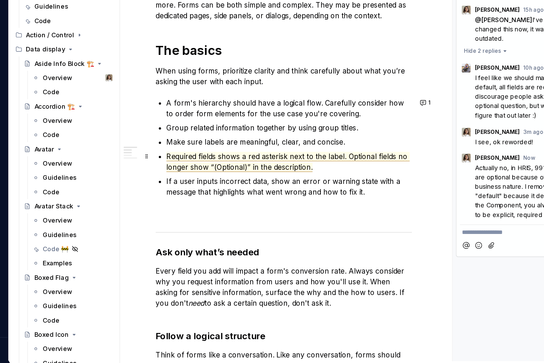
click at [244, 202] on span "Required fields shows a red asterisk next to the label. Optional fields no long…" at bounding box center [297, 206] width 188 height 16
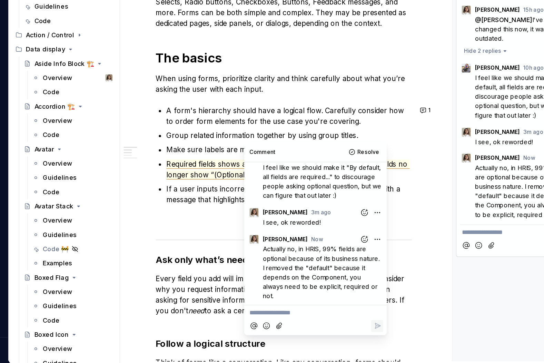
scroll to position [69, 0]
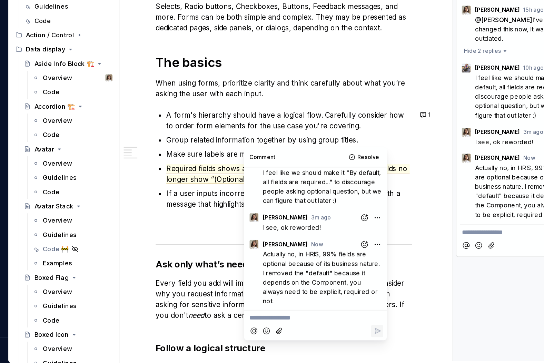
click at [230, 204] on ul "A form's hierarchy should have a logical flow. Carefully consider how to order …" at bounding box center [298, 203] width 190 height 77
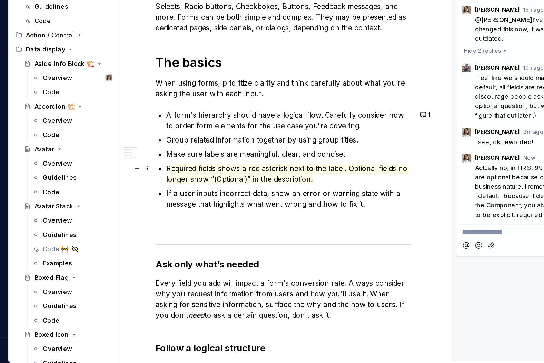
click at [322, 218] on p "Required fields shows a red asterisk next to the label. Optional fields no long…" at bounding box center [298, 215] width 190 height 17
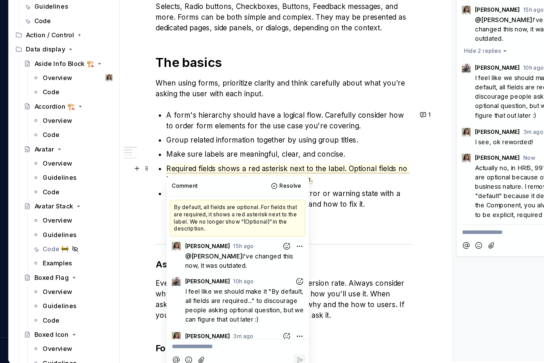
scroll to position [69, 0]
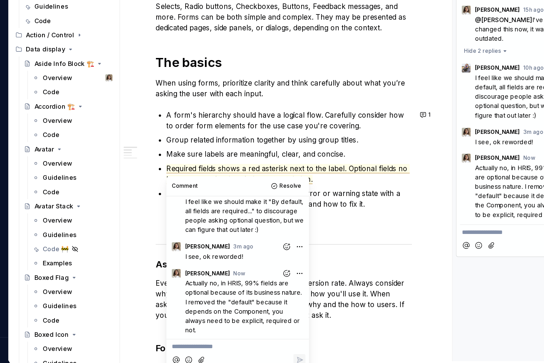
click at [320, 220] on p "Required fields shows a red asterisk next to the label. Optional fields no long…" at bounding box center [298, 215] width 190 height 17
click at [319, 219] on p "Required fields shows a red asterisk next to the label. Optional fields no long…" at bounding box center [298, 215] width 190 height 17
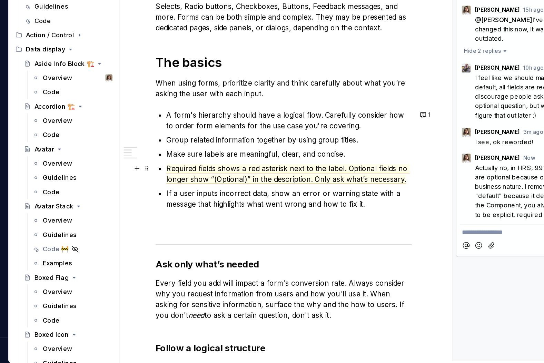
click at [318, 221] on span "Required fields shows a red asterisk next to the label. Optional fields no long…" at bounding box center [297, 215] width 188 height 16
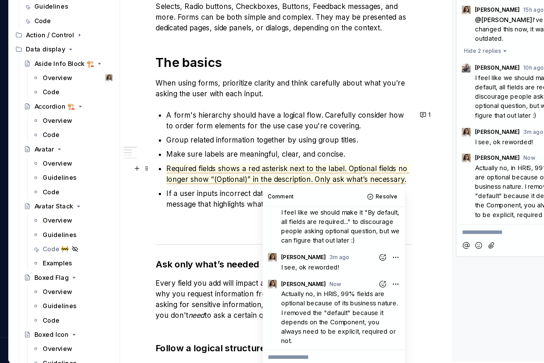
click at [318, 220] on span "Required fields shows a red asterisk next to the label. Optional fields no long…" at bounding box center [297, 215] width 188 height 16
click at [317, 217] on span "Required fields shows a red asterisk next to the label. Optional fields no long…" at bounding box center [297, 215] width 188 height 16
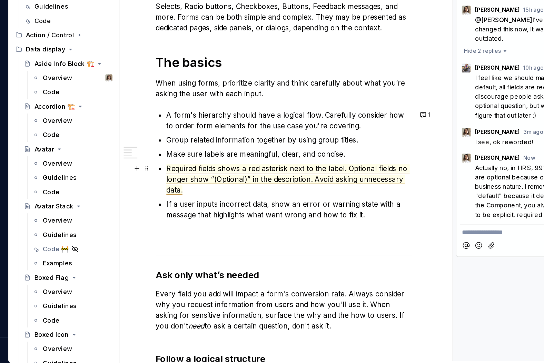
click at [372, 220] on span "Required fields shows a red asterisk next to the label. Optional fields no long…" at bounding box center [297, 219] width 188 height 24
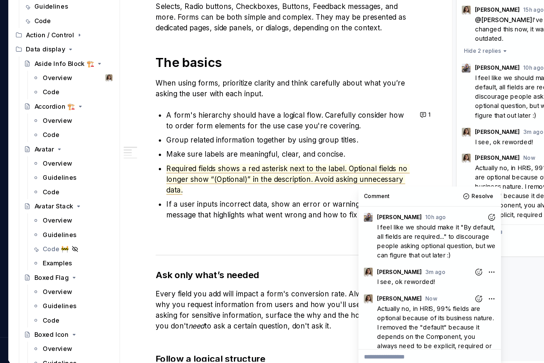
scroll to position [57, 0]
click at [325, 220] on span "Required fields shows a red asterisk next to the label. Optional fields no long…" at bounding box center [297, 219] width 188 height 24
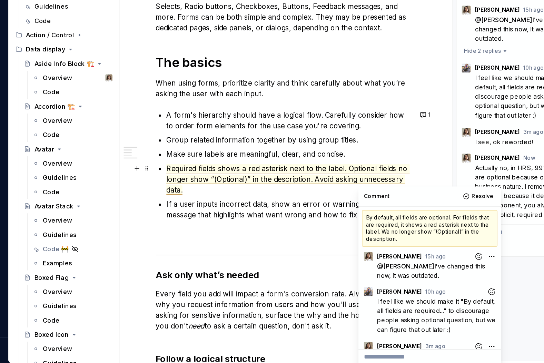
click at [325, 220] on span "Required fields shows a red asterisk next to the label. Optional fields no long…" at bounding box center [297, 219] width 188 height 24
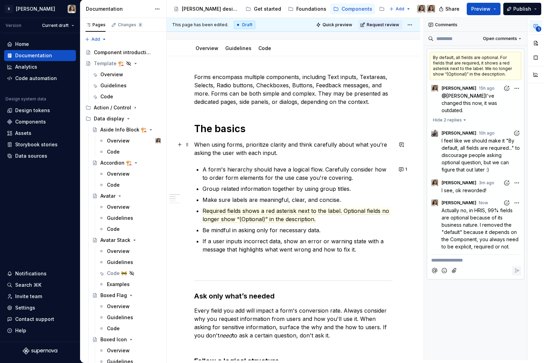
scroll to position [0, 0]
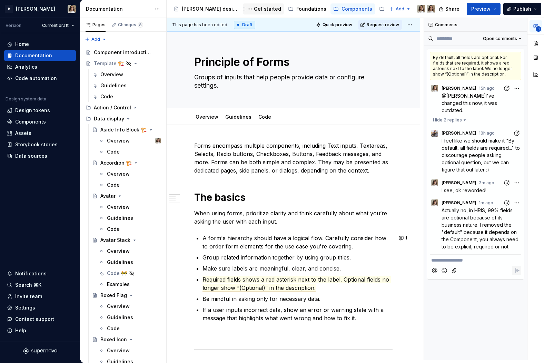
click at [254, 7] on div "Get started" at bounding box center [267, 9] width 27 height 7
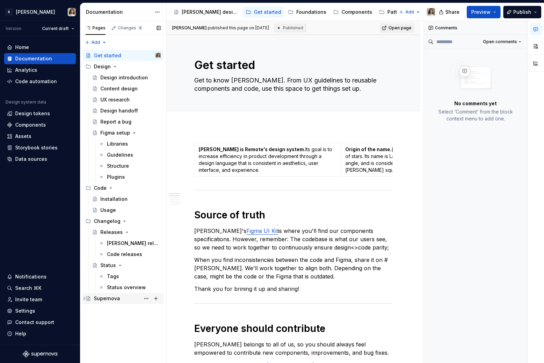
click at [107, 302] on div "Supernova" at bounding box center [127, 299] width 67 height 10
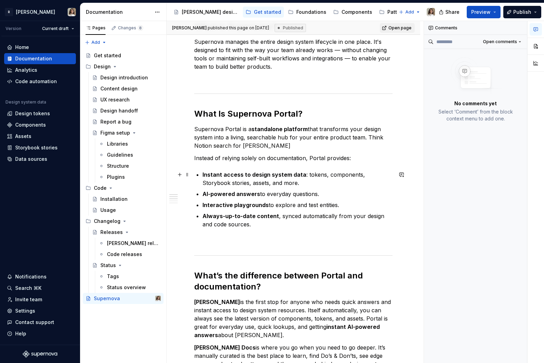
scroll to position [107, 0]
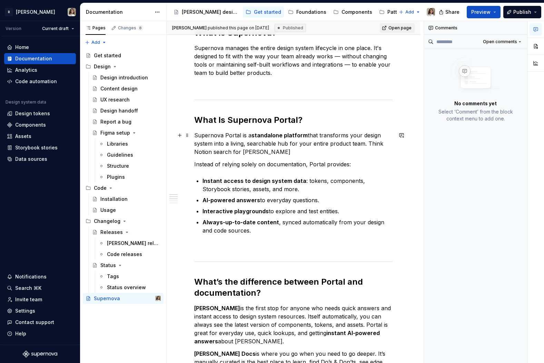
click at [216, 151] on p "Supernova Portal is a standalone platform that transforms your design system in…" at bounding box center [293, 143] width 198 height 25
type textarea "*"
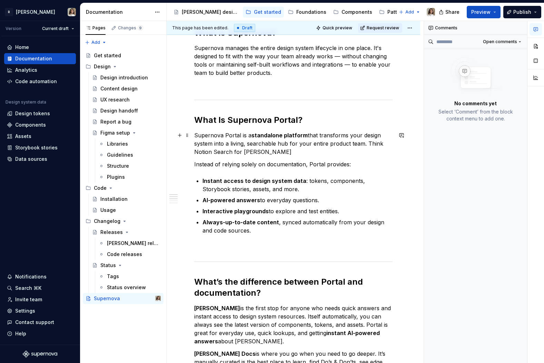
click at [213, 150] on p "Supernova Portal is a standalone platform that transforms your design system in…" at bounding box center [293, 143] width 198 height 25
click at [271, 153] on p "Supernova Portal is a standalone platform that transforms your design system in…" at bounding box center [293, 143] width 198 height 25
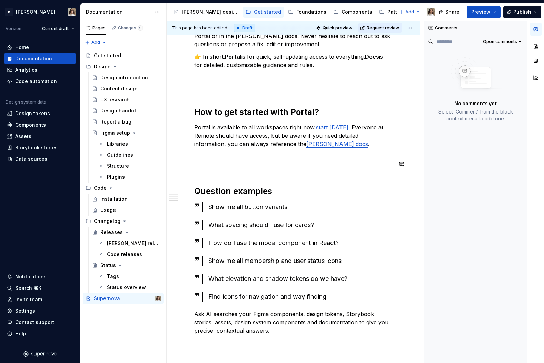
scroll to position [480, 0]
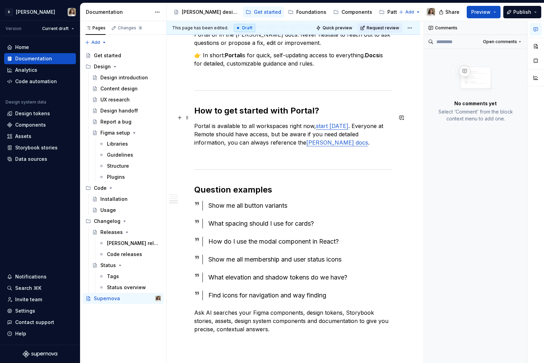
click at [293, 122] on p "Portal is available to all workspaces right now, start [DATE] . Everyone at Rem…" at bounding box center [293, 134] width 198 height 25
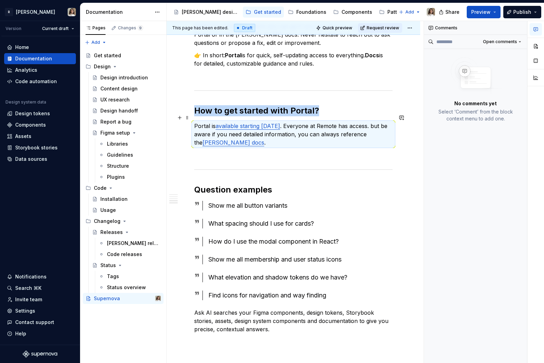
click at [370, 122] on p "Portal is available starting [DATE] . Everyone at Remote has access. but be awa…" at bounding box center [293, 134] width 198 height 25
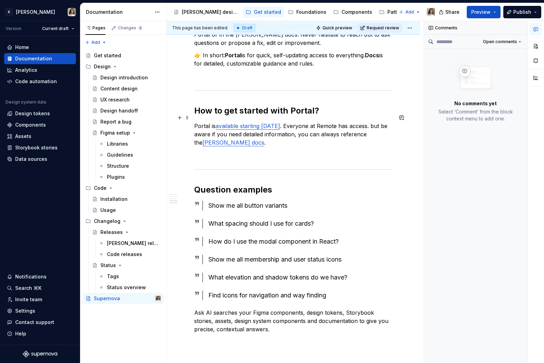
click at [369, 122] on p "Portal is available starting [DATE] . Everyone at Remote has access. but be awa…" at bounding box center [293, 134] width 198 height 25
click at [328, 125] on p "Portal is available starting [DATE] . Everyone at Remote has access. When you n…" at bounding box center [293, 134] width 198 height 25
click at [332, 125] on p "Portal is available starting [DATE] . Everyone at Remote has access. When you n…" at bounding box center [293, 134] width 198 height 25
click at [360, 124] on p "Portal is available starting [DATE] . Everyone at Remote has access. When you n…" at bounding box center [293, 134] width 198 height 25
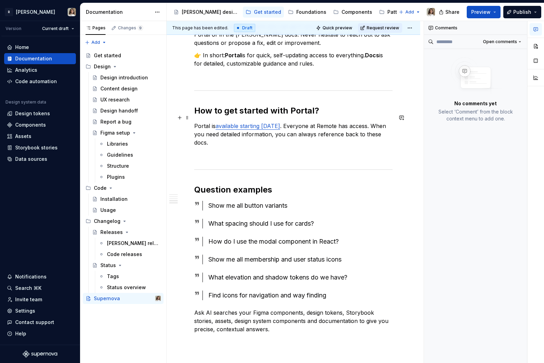
click at [360, 124] on p "Portal is available starting [DATE] . Everyone at Remote has access. When you n…" at bounding box center [293, 134] width 198 height 25
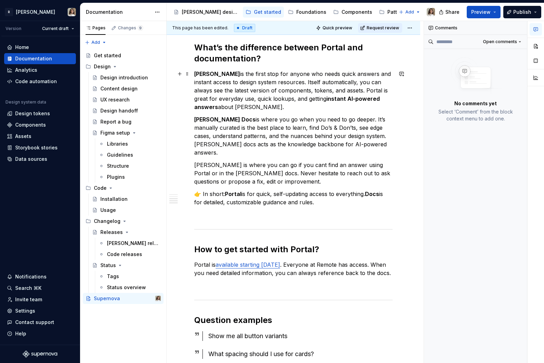
scroll to position [368, 0]
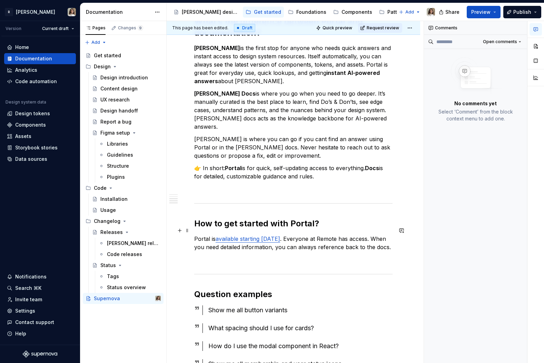
click at [376, 237] on p "Portal is available starting [DATE] . Everyone at Remote has access. When you n…" at bounding box center [293, 243] width 198 height 17
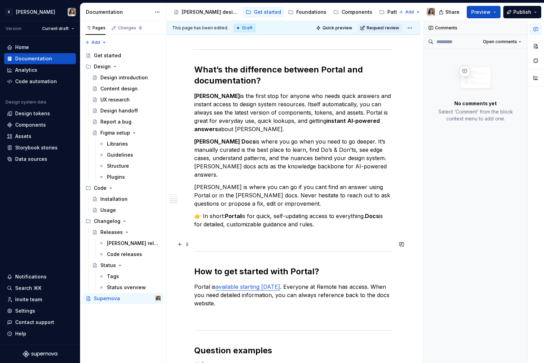
scroll to position [325, 0]
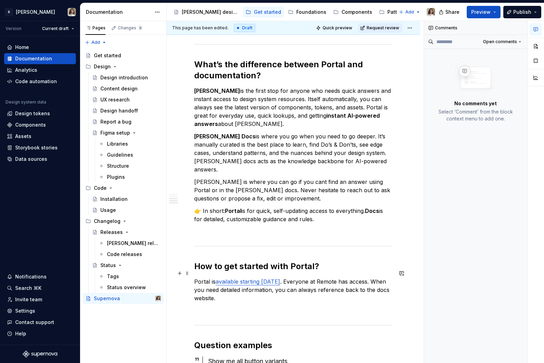
click at [362, 283] on p "Portal is available starting [DATE] . Everyone at Remote has access. When you n…" at bounding box center [293, 290] width 198 height 25
click at [254, 280] on p "Portal is available starting [DATE] . Everyone at Remote has access. When you n…" at bounding box center [293, 290] width 198 height 25
click at [286, 278] on p "Portal is available starting [DATE] . Everyone at Remote has access. When you n…" at bounding box center [293, 290] width 198 height 25
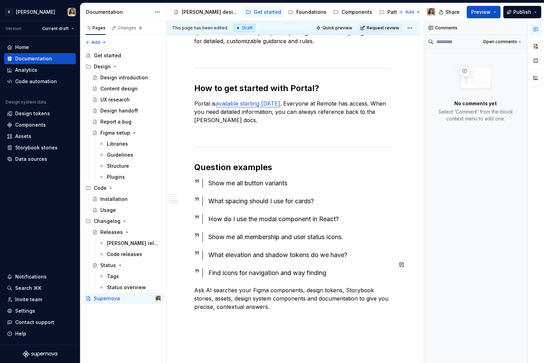
scroll to position [508, 0]
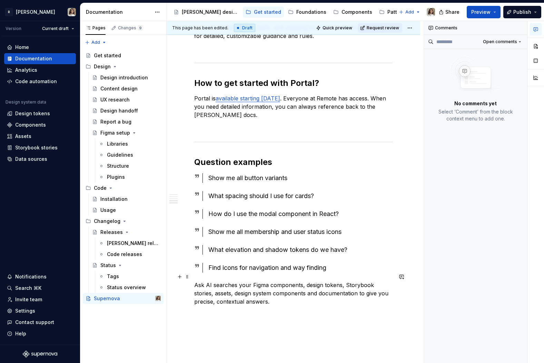
click at [198, 281] on p "Ask AI searches your Figma components, design tokens, Storybook stories, assets…" at bounding box center [293, 293] width 198 height 25
click at [210, 281] on p "Ask AI searches your Figma components, design tokens, Storybook stories, assets…" at bounding box center [293, 293] width 198 height 25
click at [376, 284] on p "AI searches your Figma components, design tokens, Storybook stories, assets, de…" at bounding box center [293, 293] width 198 height 25
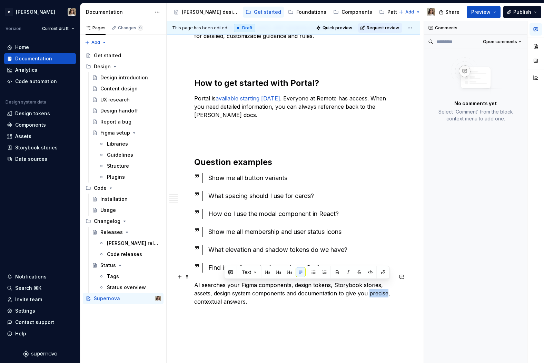
click at [329, 291] on p "AI searches your Figma components, design tokens, Storybook stories, assets, de…" at bounding box center [293, 293] width 198 height 25
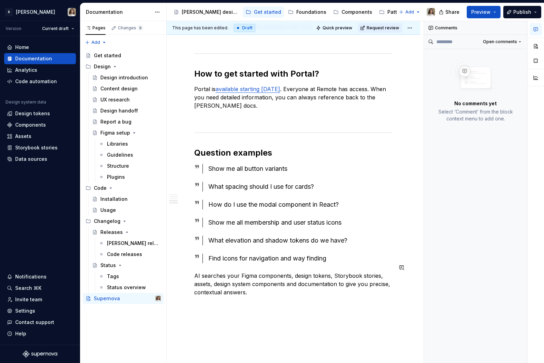
scroll to position [559, 0]
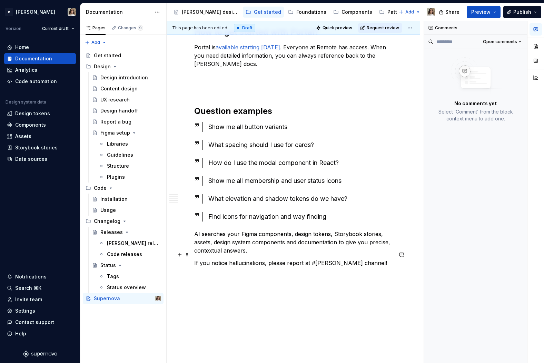
click at [303, 259] on p "If you notice hallucinations, please report at #[PERSON_NAME] channel!" at bounding box center [293, 263] width 198 height 8
click at [255, 243] on p "AI searches your Figma components, design tokens, Storybook stories, assets, de…" at bounding box center [293, 242] width 198 height 25
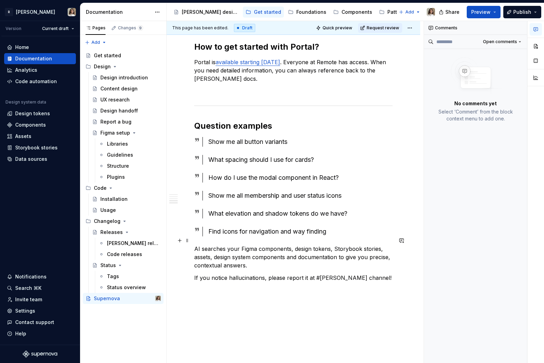
scroll to position [572, 0]
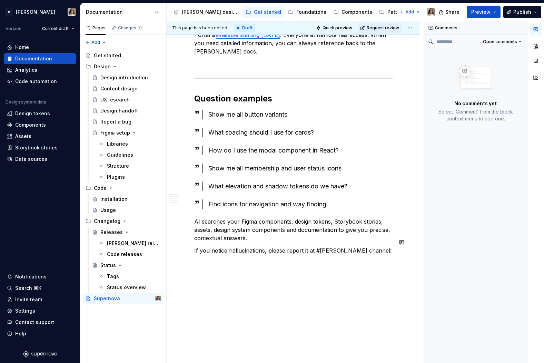
click at [380, 246] on p "If you notice hallucinations, please report it at #[PERSON_NAME] channel!" at bounding box center [293, 250] width 198 height 8
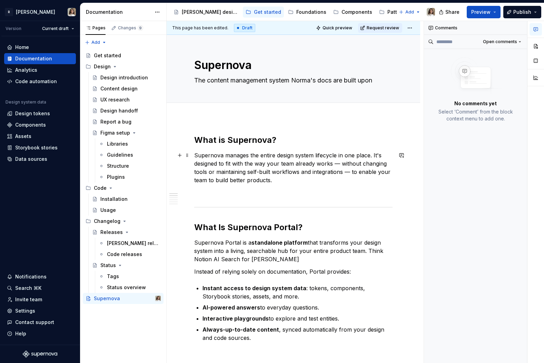
click at [205, 158] on p "Supernova manages the entire design system lifecycle in one place. It's designe…" at bounding box center [293, 167] width 198 height 33
click at [247, 171] on p "Supernova manages the entire design system lifecycle in one place. It's designe…" at bounding box center [293, 167] width 198 height 33
click at [287, 140] on h2 "What is Supernova?" at bounding box center [293, 140] width 198 height 11
click at [301, 163] on p "We use Supernova to manage the entire design system lifecycle in one place. It'…" at bounding box center [293, 167] width 198 height 33
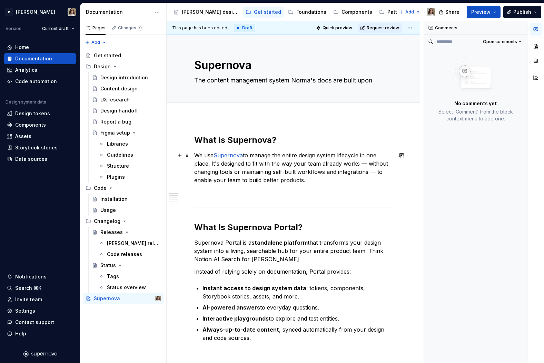
click at [301, 163] on p "We use Supernova to manage the entire design system lifecycle in one place. It'…" at bounding box center [293, 167] width 198 height 33
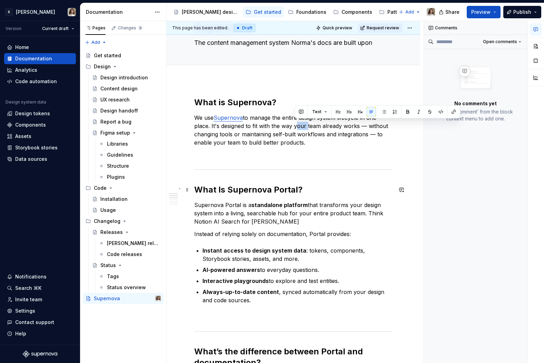
scroll to position [39, 0]
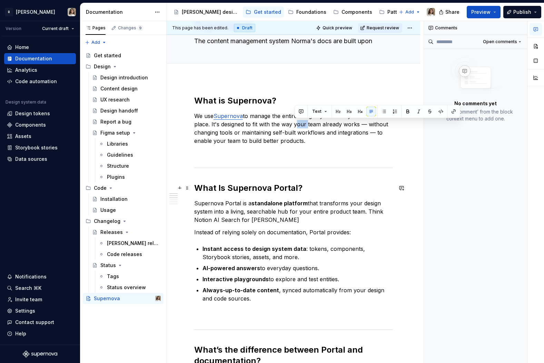
click at [235, 183] on strong "What Is Supernova Portal?" at bounding box center [248, 188] width 108 height 10
click at [283, 154] on p at bounding box center [293, 153] width 198 height 8
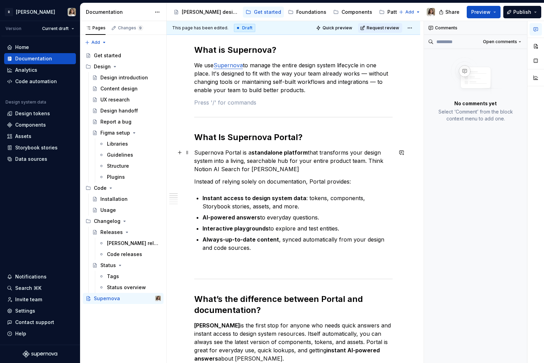
scroll to position [89, 0]
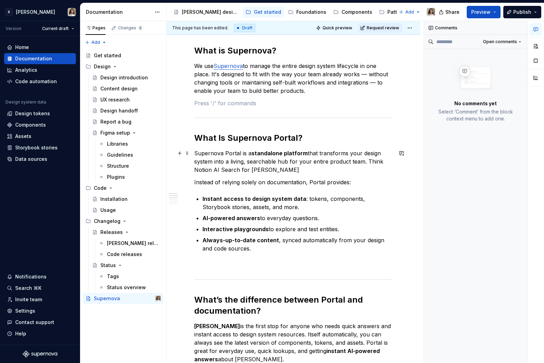
click at [253, 152] on strong "standalone platform" at bounding box center [280, 153] width 56 height 7
click at [252, 152] on strong "standalone platform" at bounding box center [280, 153] width 56 height 7
click at [365, 154] on p "Supernova Portal is a new standalone platform that transforms your design syste…" at bounding box center [293, 161] width 198 height 25
click at [289, 178] on p "Instead of relying solely on documentation, Portal provides:" at bounding box center [293, 182] width 198 height 8
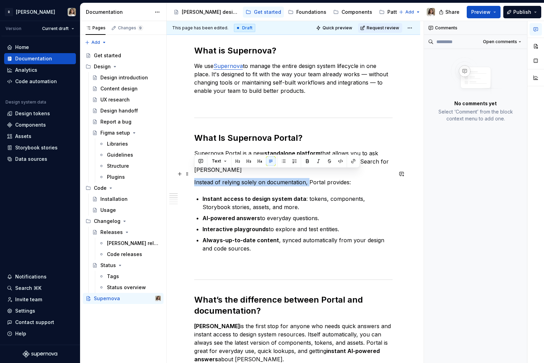
drag, startPoint x: 309, startPoint y: 173, endPoint x: 192, endPoint y: 173, distance: 117.0
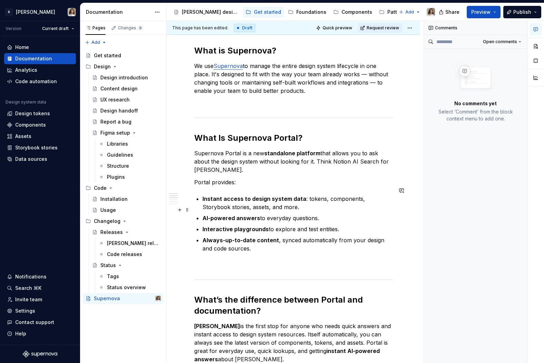
click at [259, 202] on p "Instant access to design system data : tokens, components, Storybook stories, a…" at bounding box center [298, 203] width 190 height 17
click at [223, 198] on p "Instant access to design system data : tokens, components, Storybook stories, a…" at bounding box center [298, 203] width 190 height 17
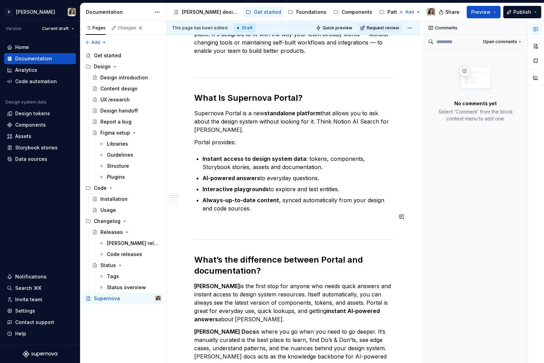
scroll to position [132, 0]
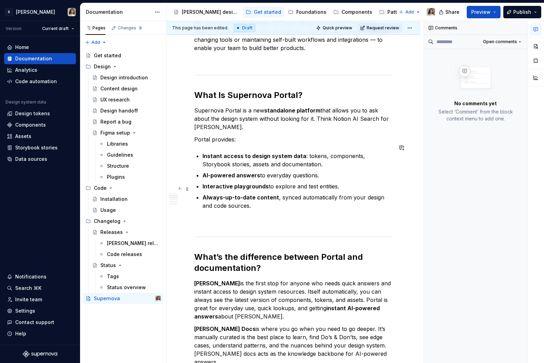
click at [353, 193] on p "Always-up-to-date content , synced automatically from your design and code sour…" at bounding box center [298, 201] width 190 height 17
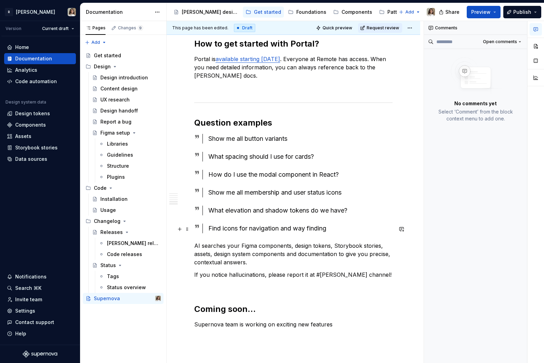
scroll to position [591, 0]
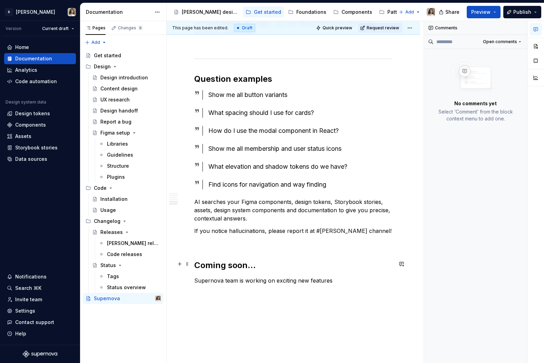
click at [338, 276] on p "Supernova team is working on exciting new features" at bounding box center [293, 280] width 198 height 8
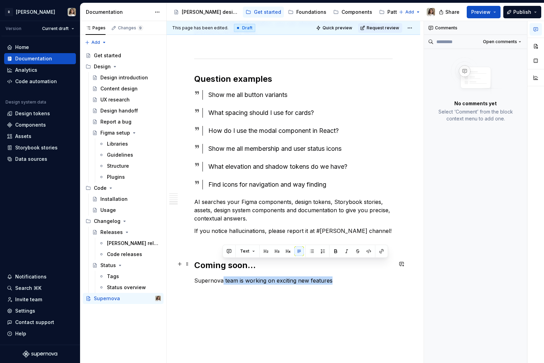
click at [342, 276] on p "Supernova team is working on exciting new features" at bounding box center [293, 280] width 198 height 8
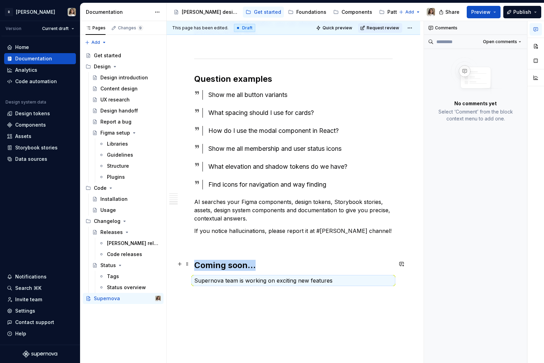
click at [351, 276] on p "Supernova team is working on exciting new features" at bounding box center [293, 280] width 198 height 8
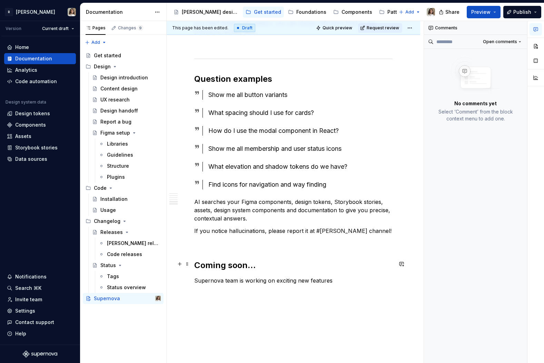
click at [336, 276] on p "Supernova team is working on exciting new features" at bounding box center [293, 280] width 198 height 8
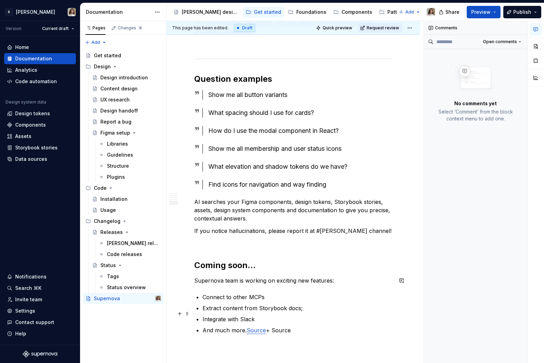
click at [281, 326] on p "And much more. Source + Source" at bounding box center [298, 330] width 190 height 8
click at [272, 293] on p "Connect to other MCPs" at bounding box center [298, 297] width 190 height 8
click at [272, 337] on p "And much more... Source + Source" at bounding box center [298, 341] width 190 height 8
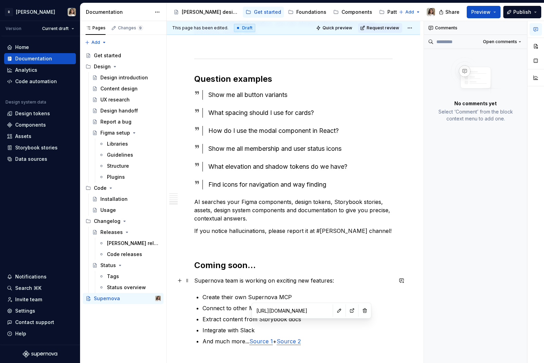
click at [251, 293] on p "Create their own Supernova MCP" at bounding box center [298, 297] width 190 height 8
click at [232, 260] on h2 "Coming soon…" at bounding box center [293, 265] width 198 height 11
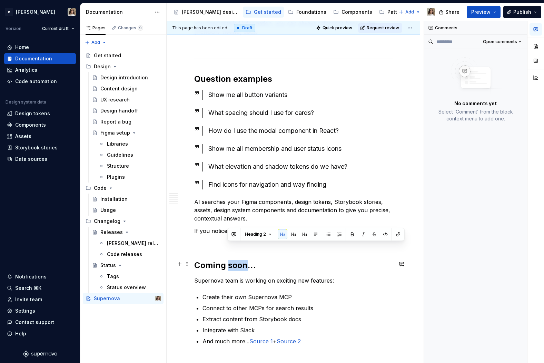
click at [244, 276] on p "Supernova team is working on exciting new features:" at bounding box center [293, 280] width 198 height 8
click at [330, 276] on p "Supernova team is working on exciting new features:" at bounding box center [293, 280] width 198 height 8
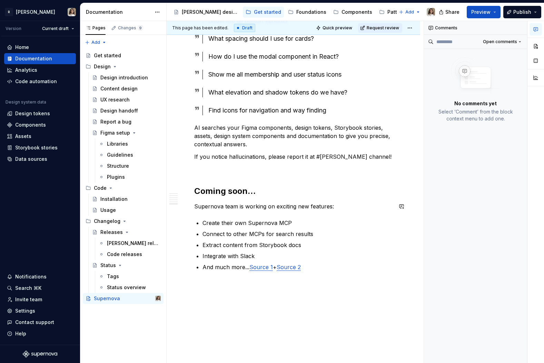
scroll to position [674, 0]
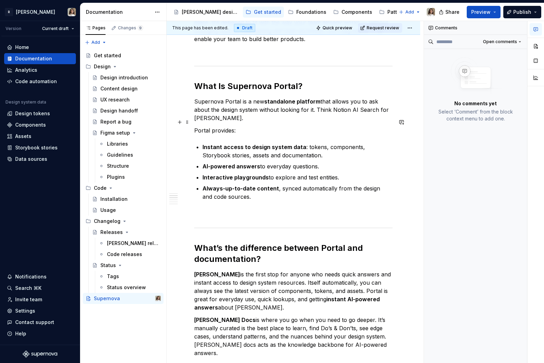
scroll to position [0, 0]
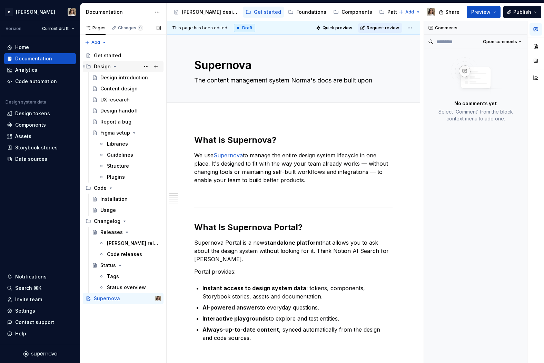
click at [113, 65] on icon "Page tree" at bounding box center [115, 67] width 6 height 6
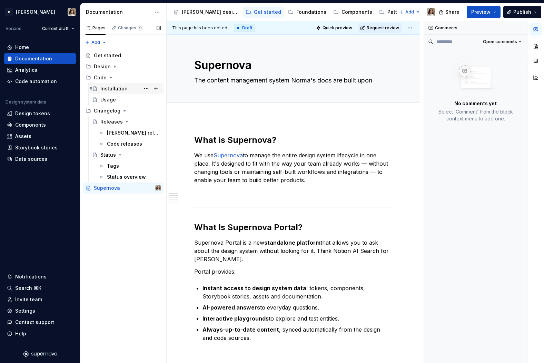
click at [110, 87] on div "Installation" at bounding box center [113, 88] width 27 height 7
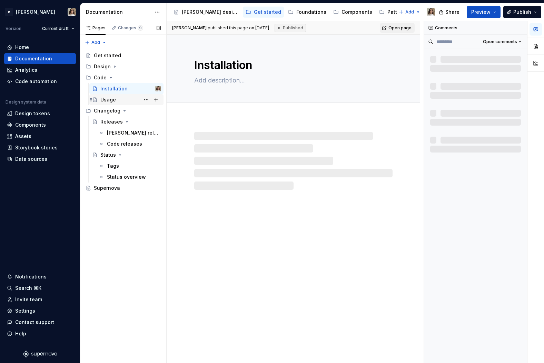
click at [111, 96] on div "Usage" at bounding box center [130, 100] width 60 height 10
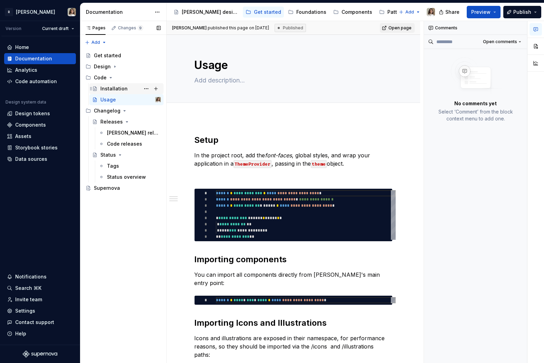
click at [114, 85] on div "Installation" at bounding box center [113, 88] width 27 height 7
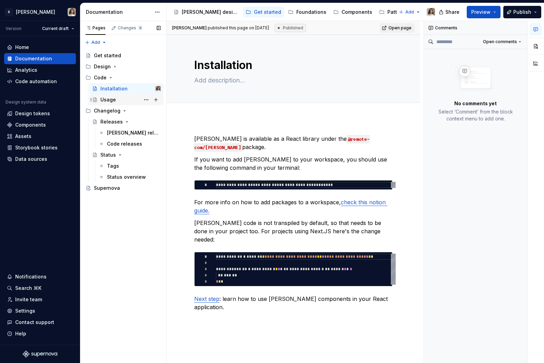
click at [104, 100] on div "Usage" at bounding box center [108, 99] width 16 height 7
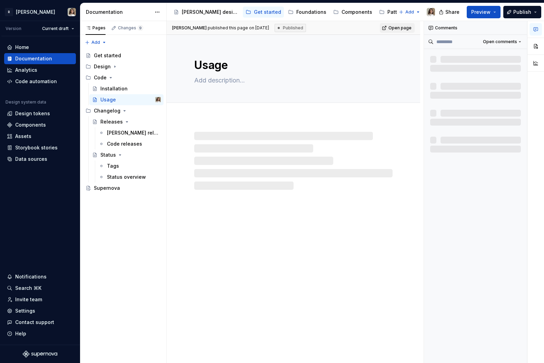
type textarea "*"
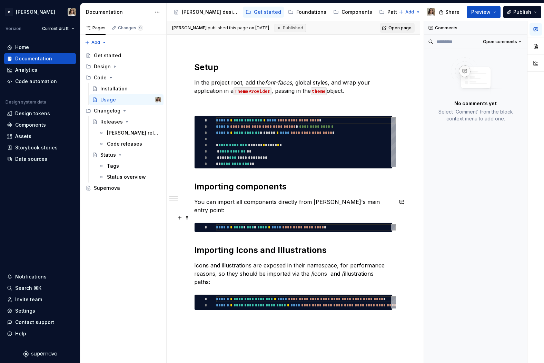
scroll to position [120, 0]
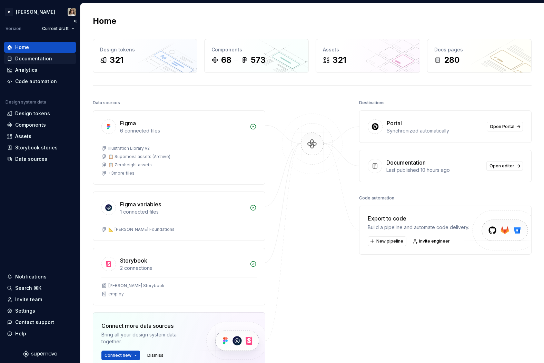
click at [30, 56] on div "Documentation" at bounding box center [33, 58] width 37 height 7
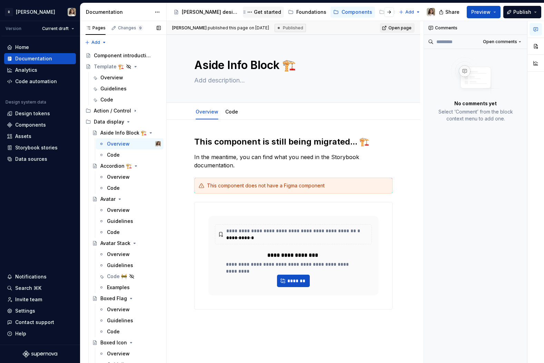
click at [264, 10] on div "Get started" at bounding box center [267, 12] width 27 height 7
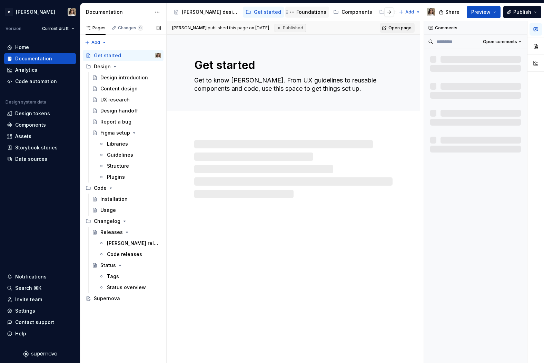
click at [302, 11] on div "Foundations" at bounding box center [311, 12] width 30 height 7
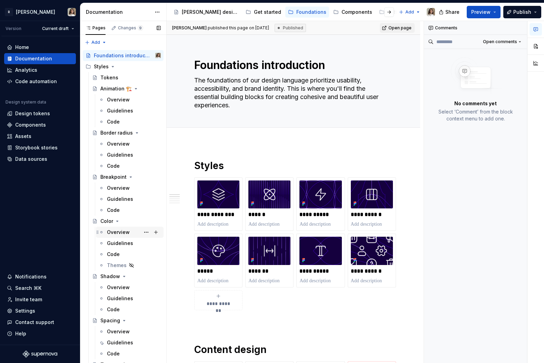
click at [114, 232] on div "Overview" at bounding box center [118, 232] width 23 height 7
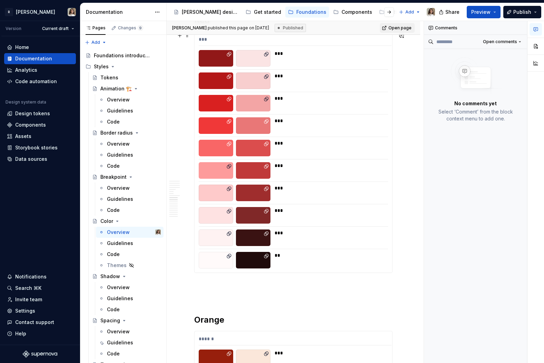
scroll to position [1294, 0]
click at [253, 262] on div at bounding box center [253, 260] width 35 height 17
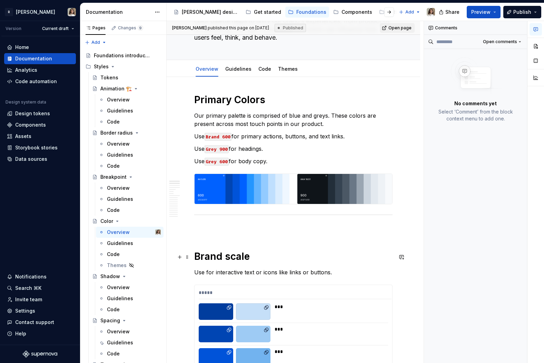
scroll to position [0, 0]
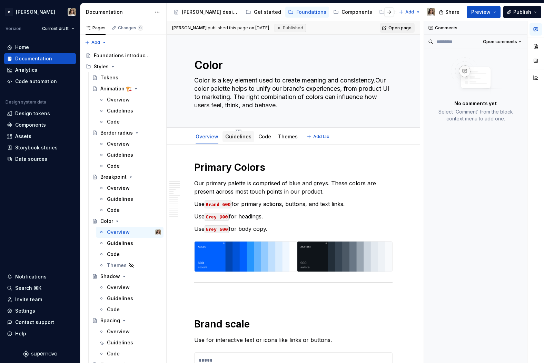
click at [225, 139] on link "Guidelines" at bounding box center [238, 137] width 26 height 6
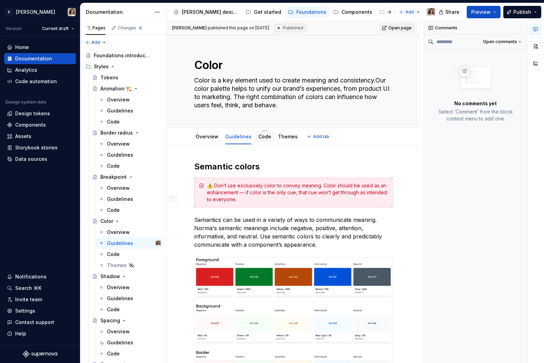
click at [259, 138] on link "Code" at bounding box center [265, 137] width 13 height 6
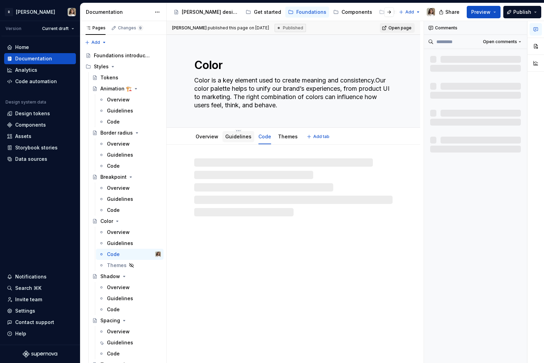
click at [236, 138] on link "Guidelines" at bounding box center [238, 137] width 26 height 6
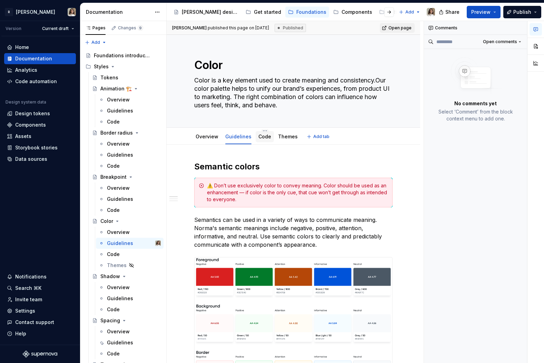
click at [261, 137] on link "Code" at bounding box center [265, 137] width 13 height 6
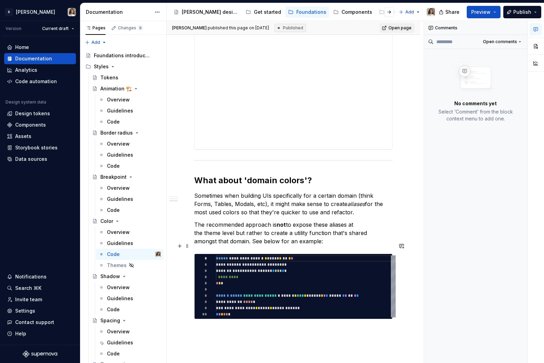
scroll to position [395, 0]
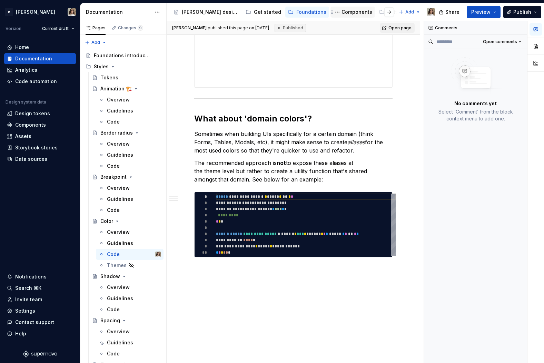
click at [344, 9] on div "Components" at bounding box center [357, 12] width 31 height 7
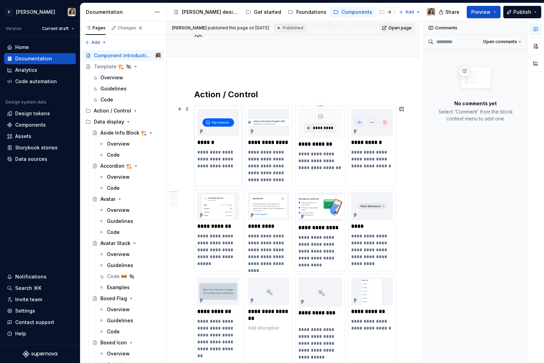
scroll to position [69, 0]
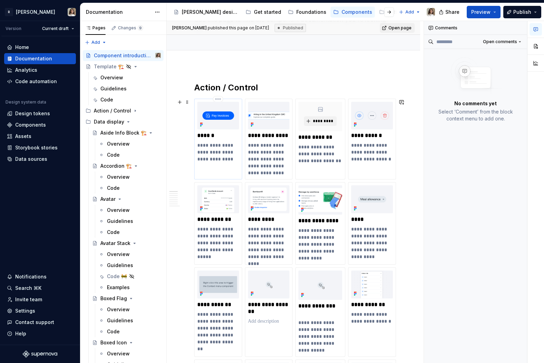
click at [215, 144] on p "**********" at bounding box center [218, 152] width 42 height 21
